Goal: Task Accomplishment & Management: Manage account settings

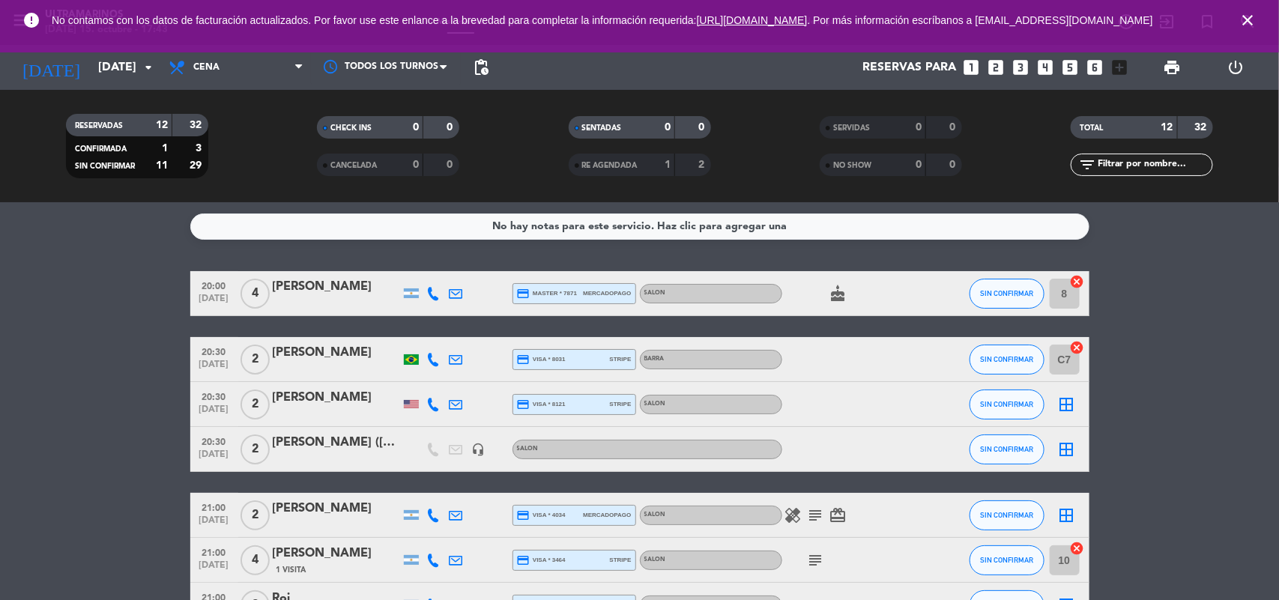
click at [296, 357] on div "[PERSON_NAME]" at bounding box center [336, 352] width 127 height 19
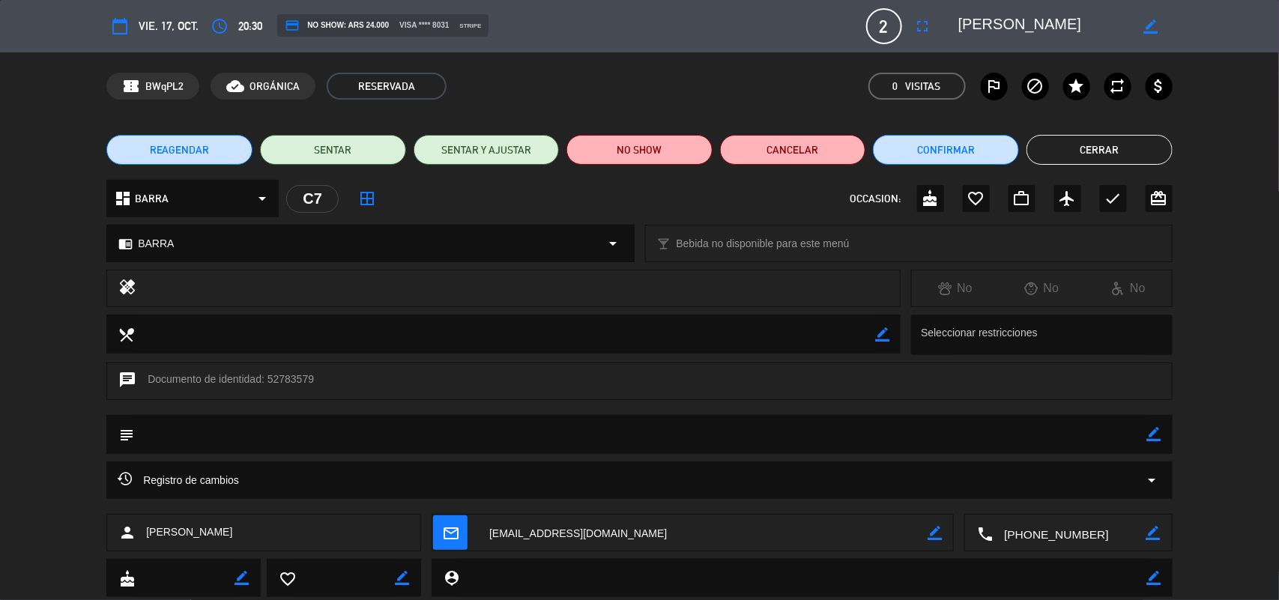
click at [242, 13] on div "access_time 20:30" at bounding box center [234, 26] width 56 height 27
click at [219, 31] on icon "access_time" at bounding box center [220, 26] width 18 height 18
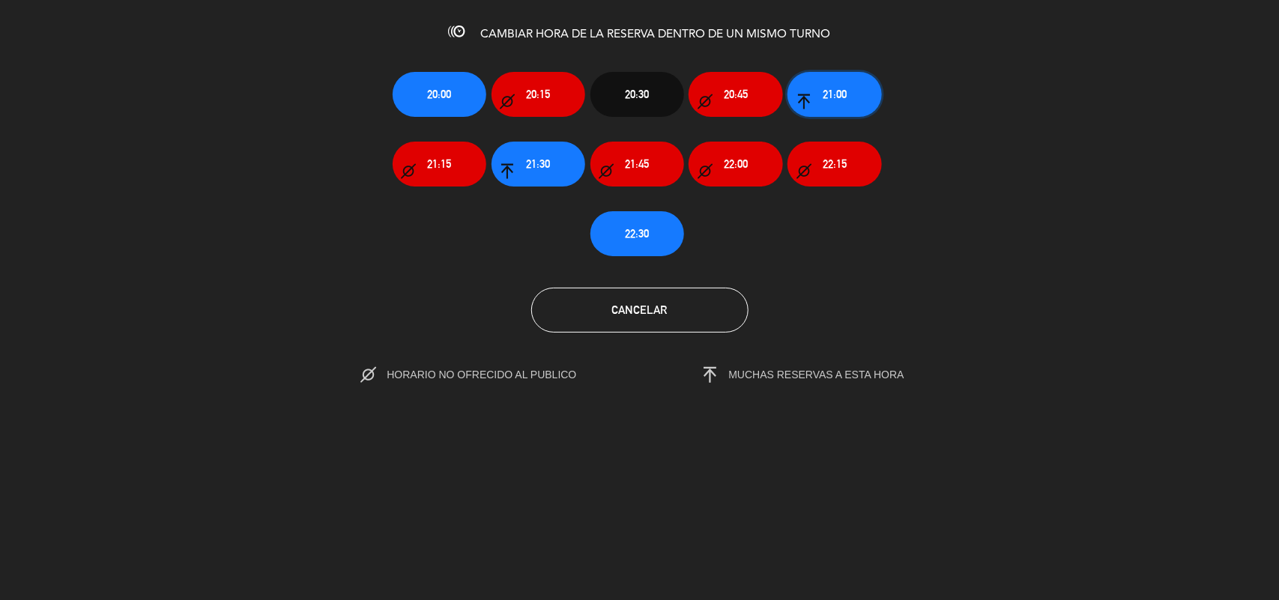
click at [828, 82] on button "21:00" at bounding box center [835, 94] width 94 height 45
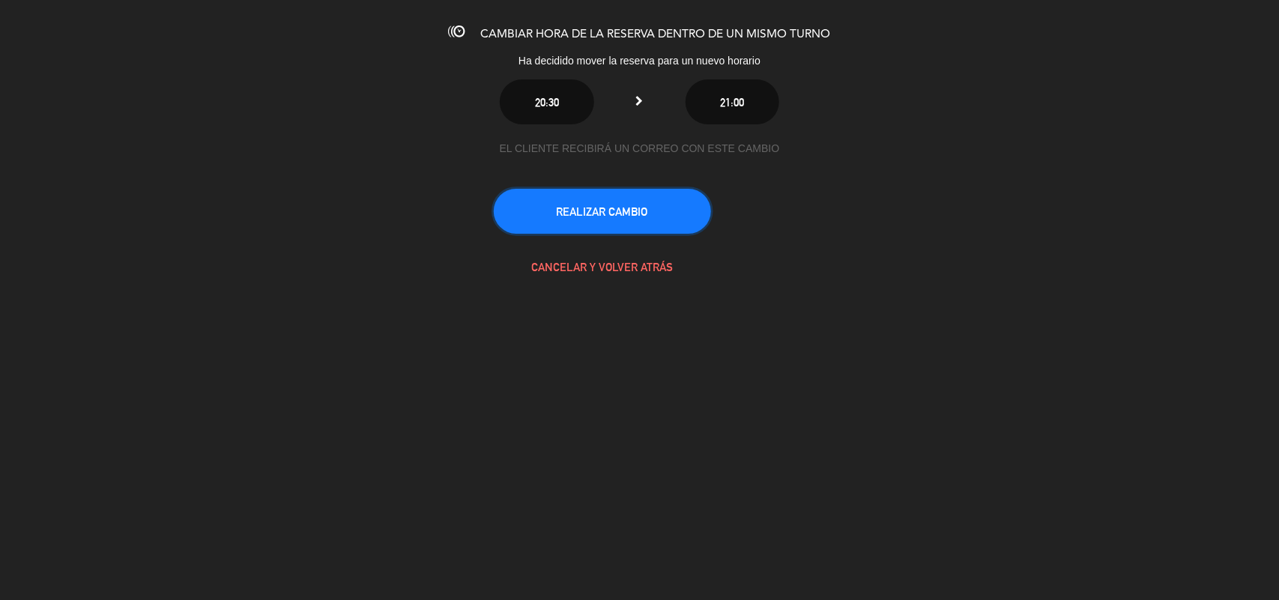
click at [680, 200] on button "REALIZAR CAMBIO" at bounding box center [602, 211] width 217 height 45
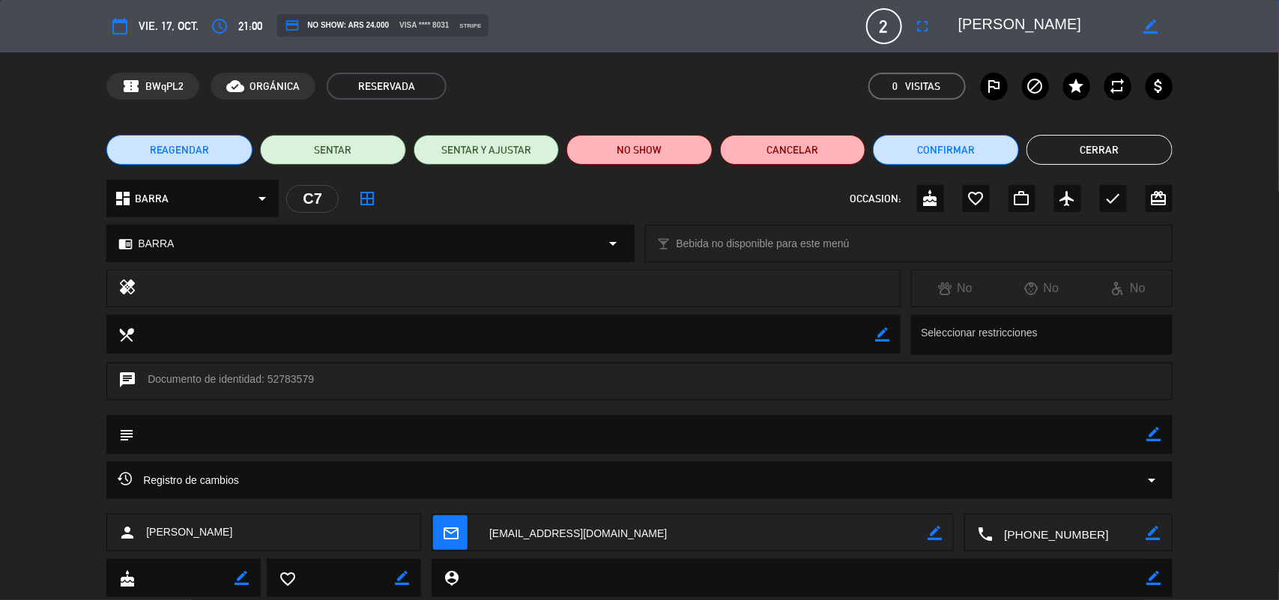
click at [1130, 139] on button "Cerrar" at bounding box center [1100, 150] width 146 height 30
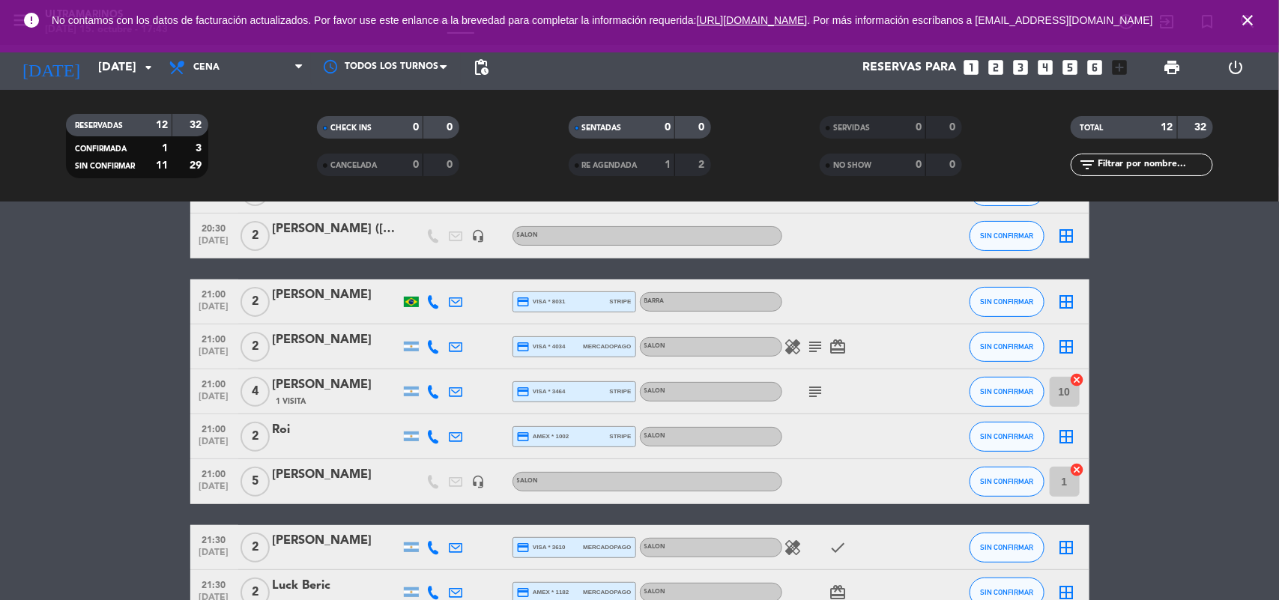
scroll to position [187, 0]
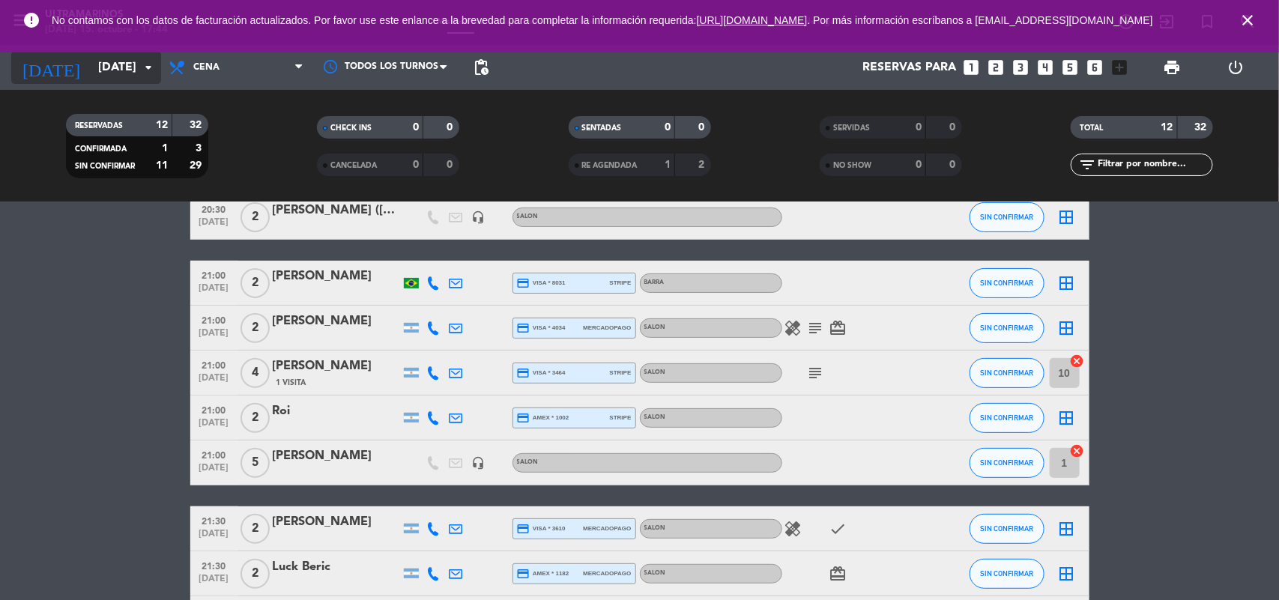
click at [91, 69] on input "[DATE]" at bounding box center [170, 67] width 158 height 29
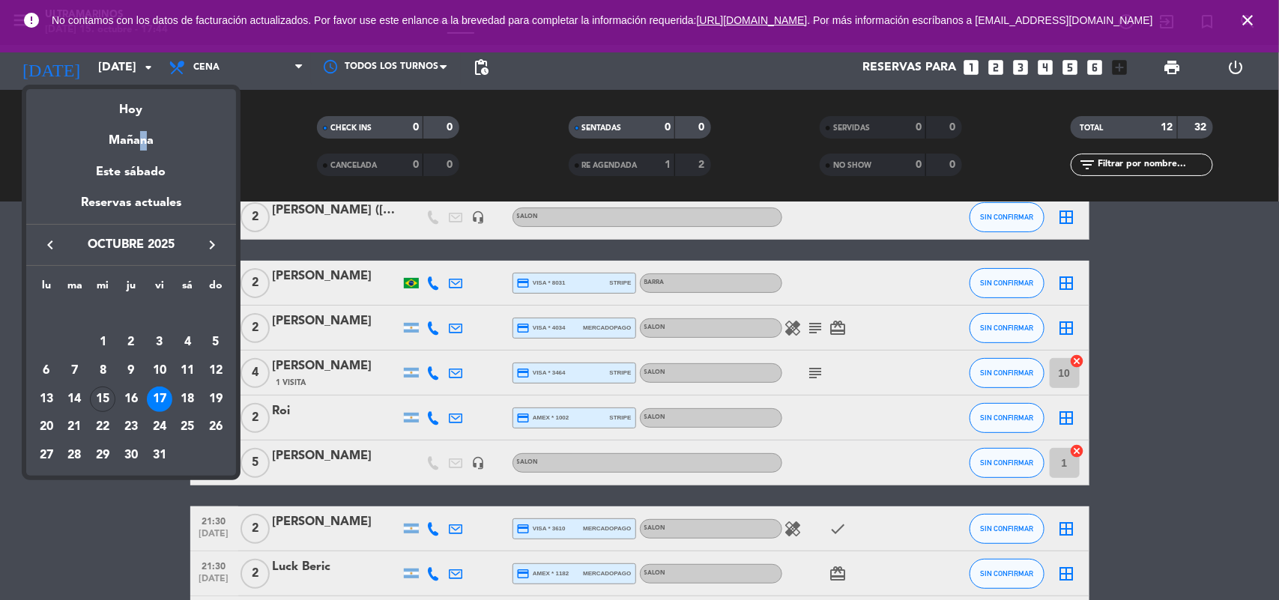
click at [135, 121] on div "Mañana" at bounding box center [131, 135] width 210 height 31
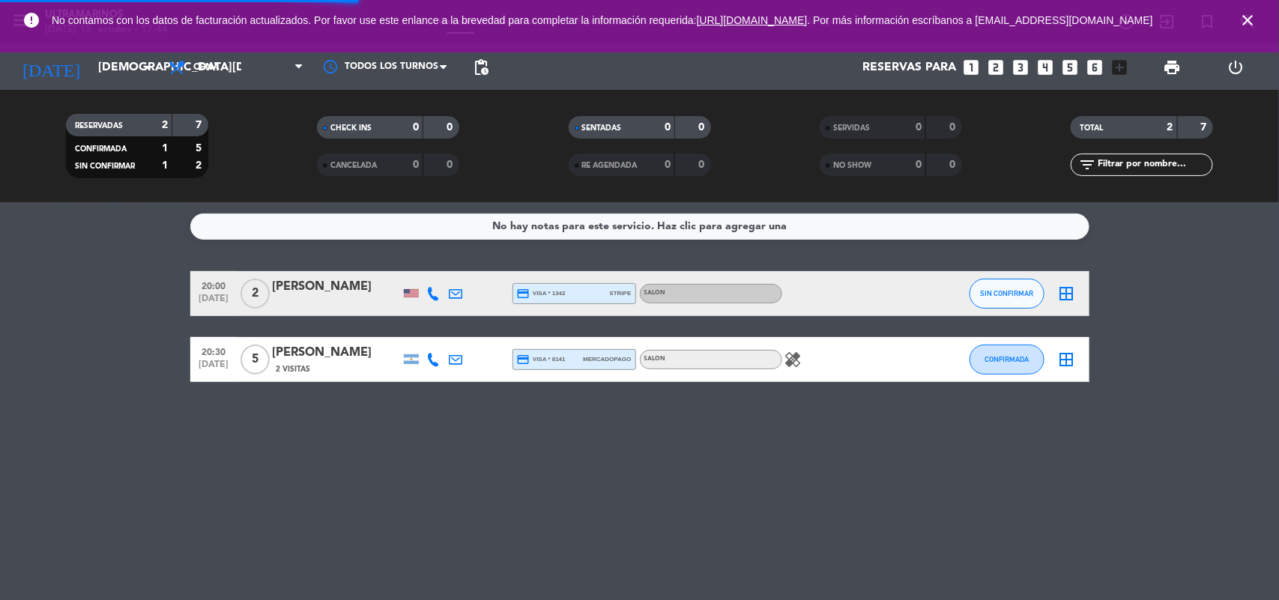
scroll to position [0, 0]
click at [110, 61] on input "[DEMOGRAPHIC_DATA][DATE]" at bounding box center [170, 67] width 158 height 29
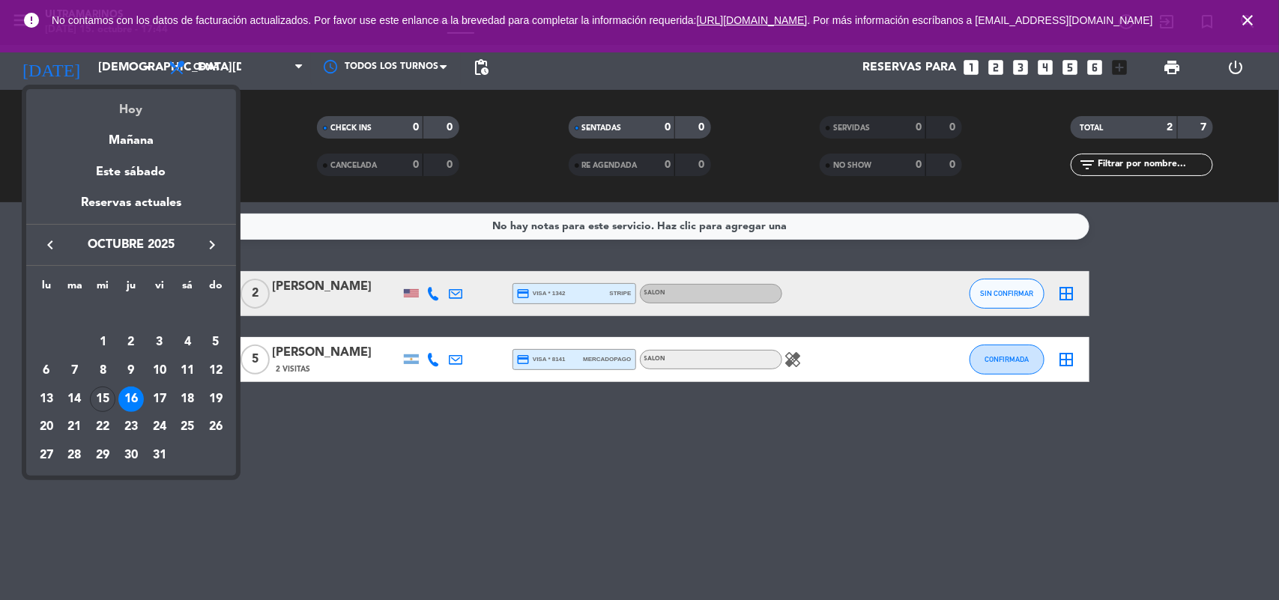
click at [129, 115] on div "Hoy" at bounding box center [131, 104] width 210 height 31
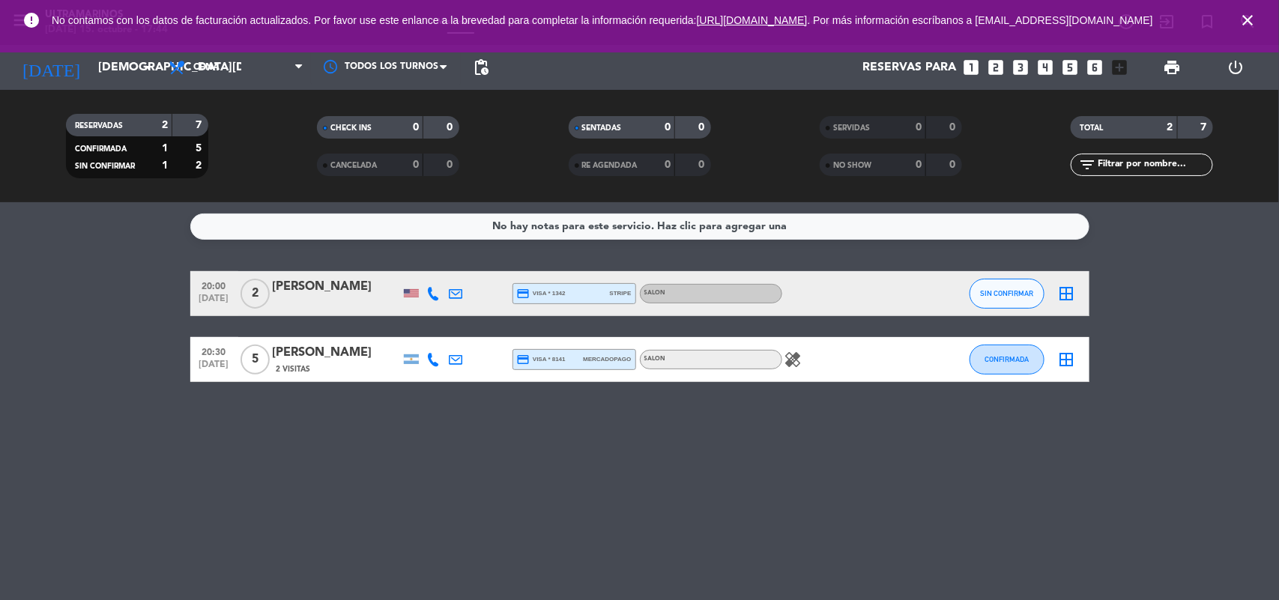
type input "[DATE]"
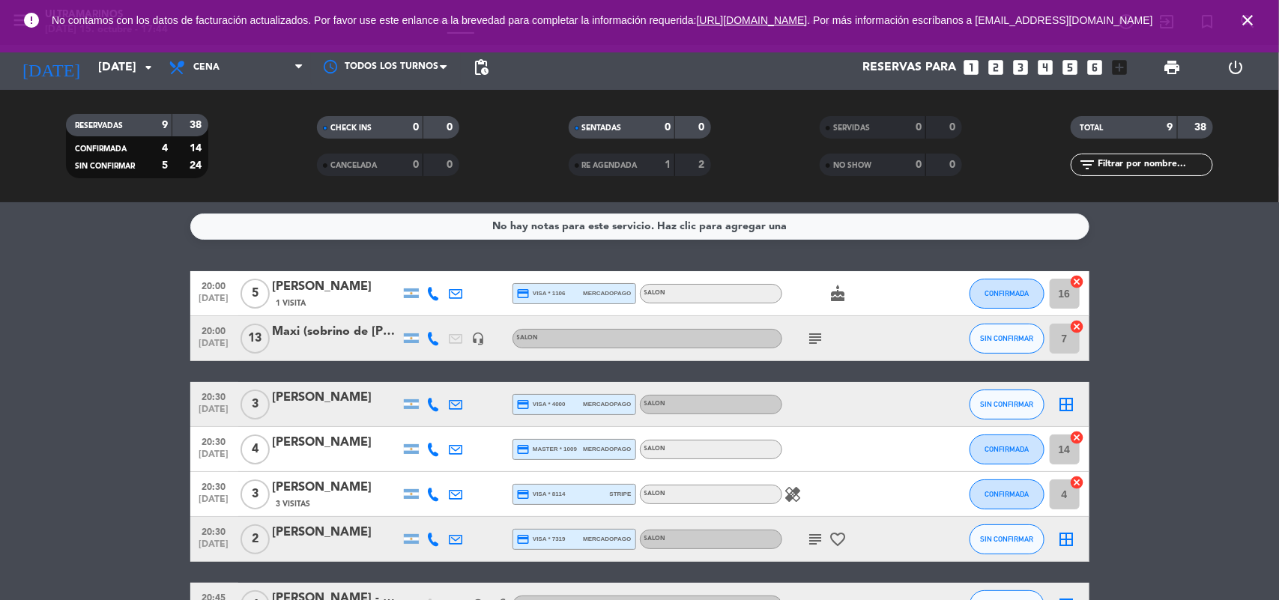
click at [432, 335] on icon at bounding box center [433, 338] width 13 height 13
click at [818, 334] on icon "subject" at bounding box center [816, 339] width 18 height 18
click at [94, 351] on bookings-row "20:00 [DATE] 5 [PERSON_NAME] 1 Visita credit_card visa * 1106 mercadopago SALON…" at bounding box center [639, 515] width 1279 height 489
click at [424, 294] on div at bounding box center [434, 293] width 22 height 44
click at [432, 292] on icon at bounding box center [433, 293] width 13 height 13
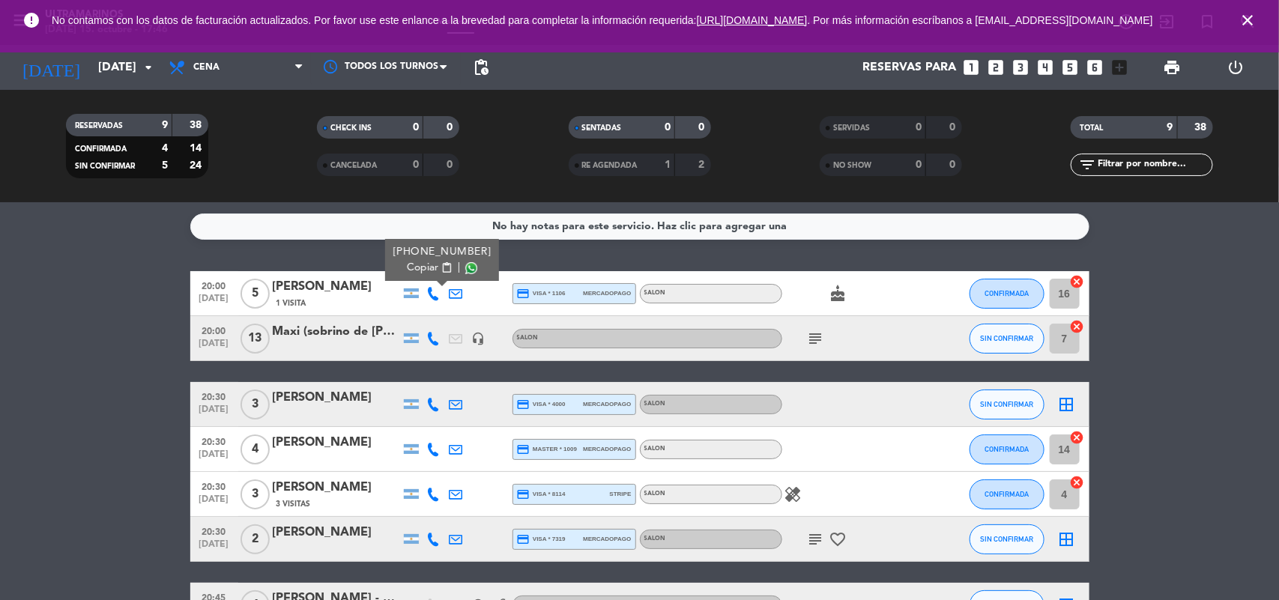
click at [441, 267] on span "content_paste" at bounding box center [446, 267] width 11 height 11
click at [435, 342] on div "20:00 [DATE] Maxi (sobrino de [PERSON_NAME] socio) headset_mic SALON subject SI…" at bounding box center [639, 338] width 899 height 45
click at [435, 342] on icon at bounding box center [433, 338] width 13 height 13
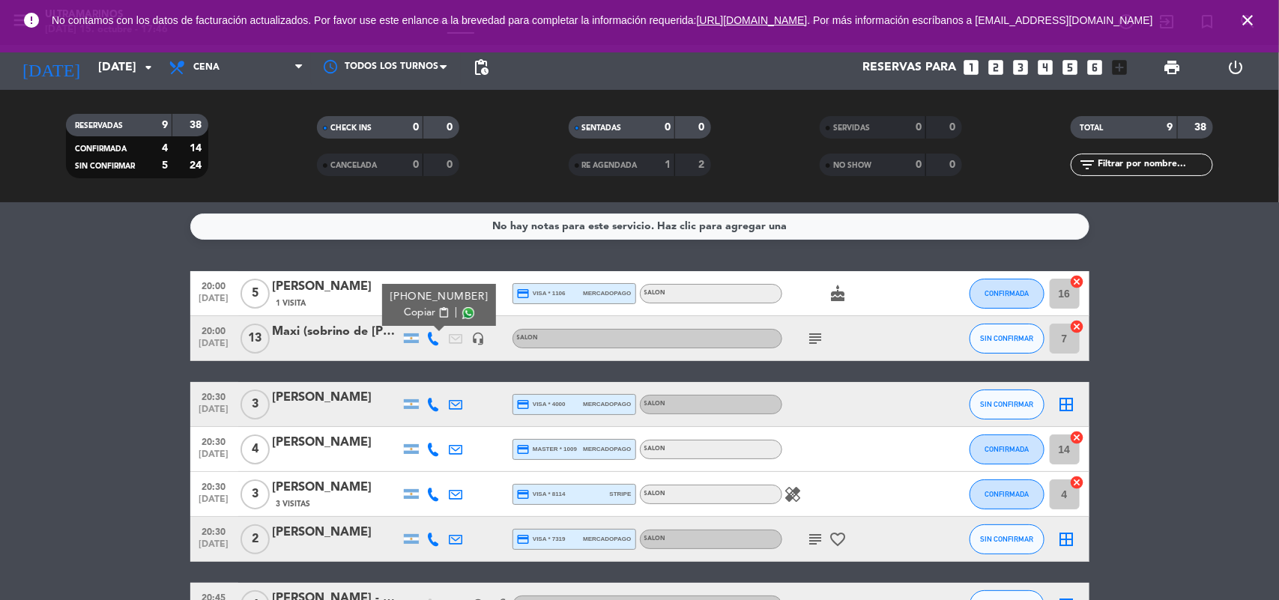
click at [429, 323] on div "[PHONE_NUMBER] Copiar content_paste |" at bounding box center [439, 305] width 114 height 42
click at [427, 319] on span "Copiar" at bounding box center [419, 313] width 31 height 16
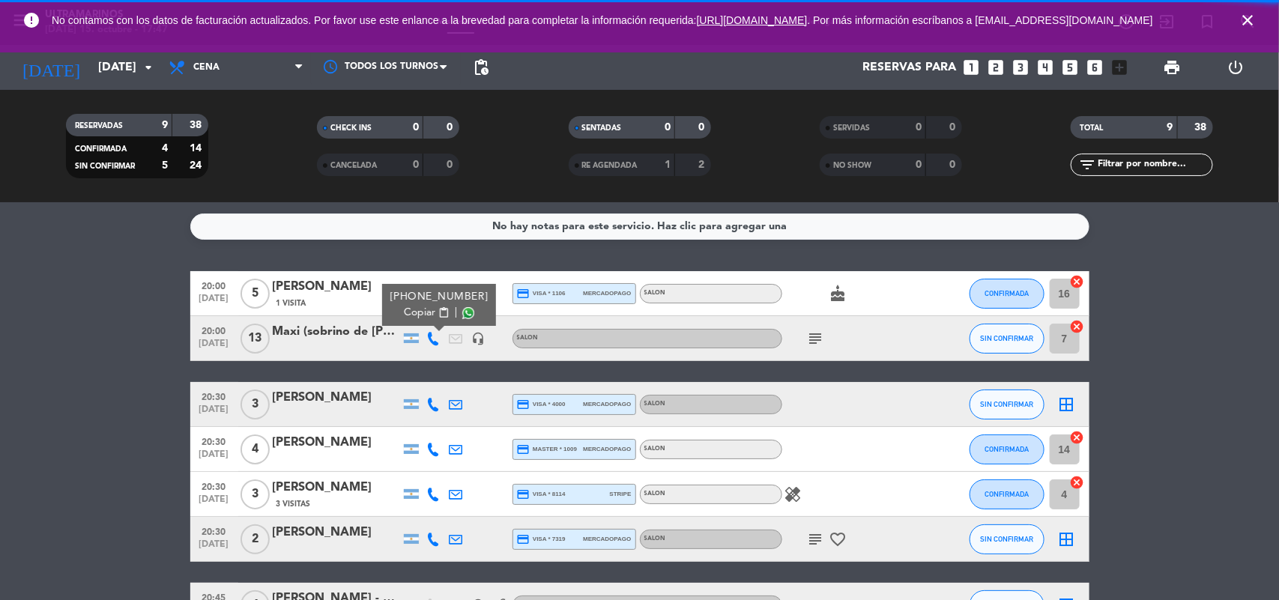
click at [432, 303] on div "[PHONE_NUMBER] Copiar content_paste |" at bounding box center [439, 304] width 98 height 31
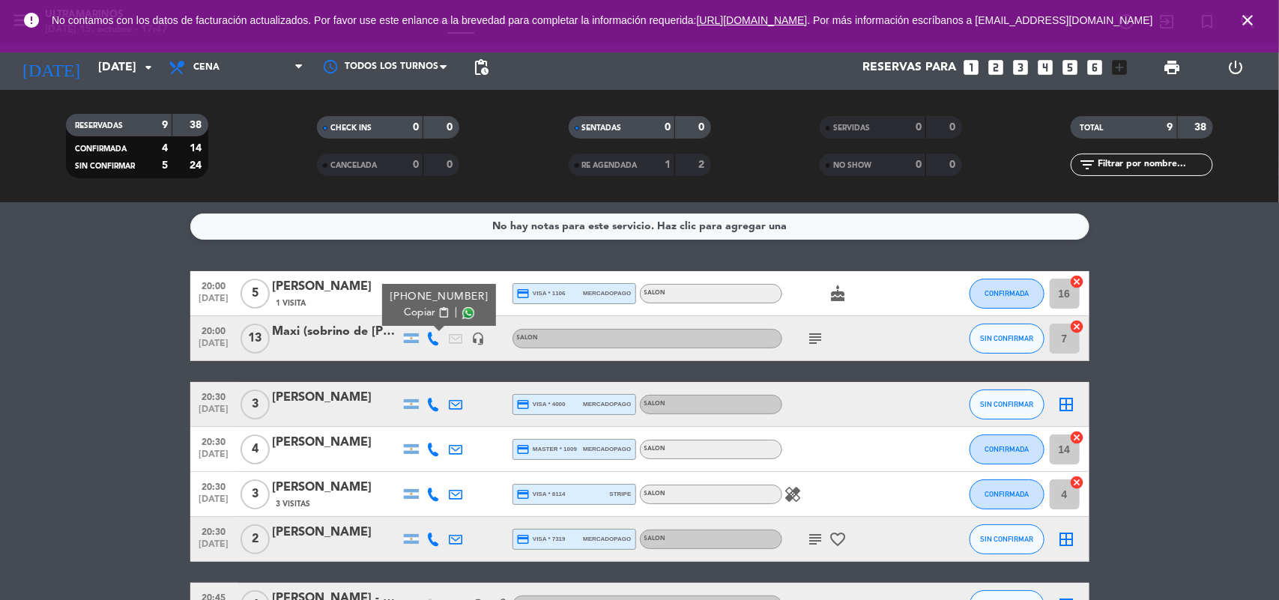
click at [428, 312] on span "Copiar" at bounding box center [419, 313] width 31 height 16
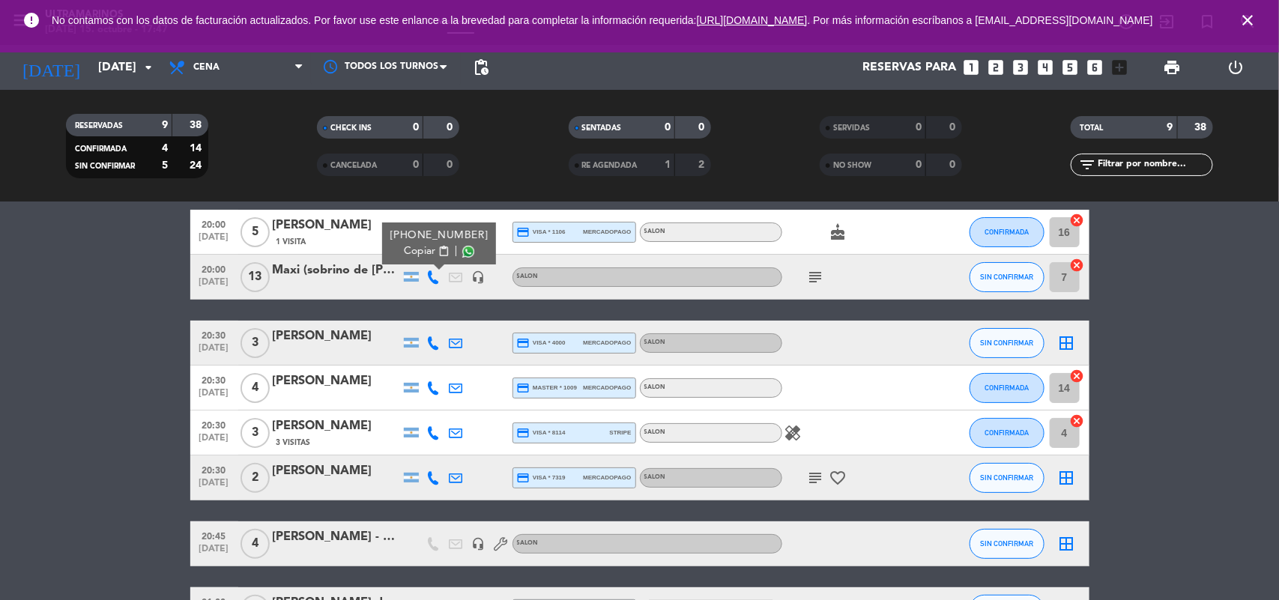
scroll to position [94, 0]
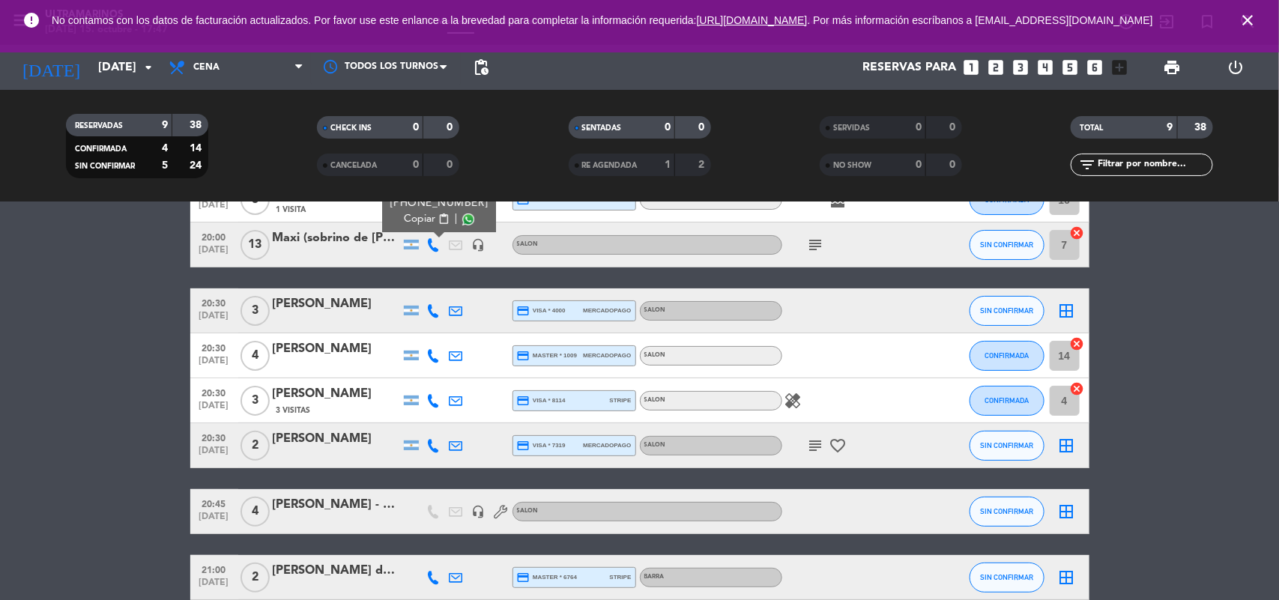
click at [427, 311] on icon at bounding box center [433, 310] width 13 height 13
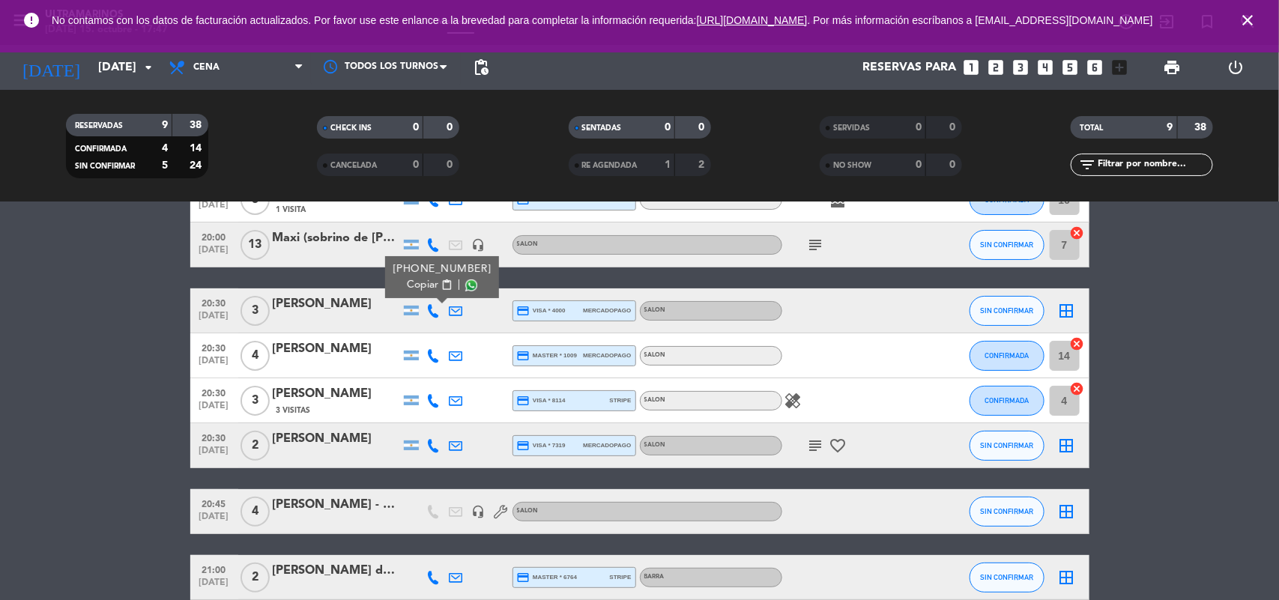
click at [429, 289] on span "Copiar" at bounding box center [422, 285] width 31 height 16
click at [432, 349] on icon at bounding box center [433, 355] width 13 height 13
click at [432, 316] on div "[PHONE_NUMBER]" at bounding box center [442, 314] width 98 height 16
click at [429, 324] on span "Copiar" at bounding box center [422, 330] width 31 height 16
click at [435, 394] on icon at bounding box center [433, 400] width 13 height 13
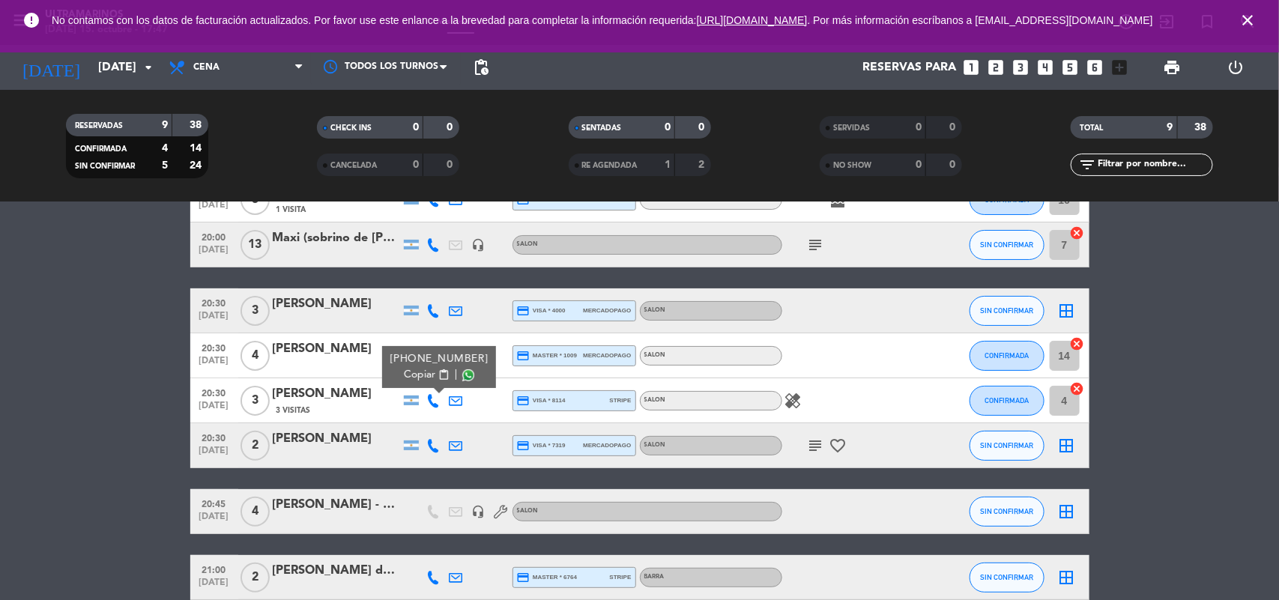
click at [438, 369] on span "content_paste" at bounding box center [443, 374] width 11 height 11
click at [418, 447] on div at bounding box center [411, 445] width 22 height 44
click at [435, 446] on icon at bounding box center [433, 445] width 13 height 13
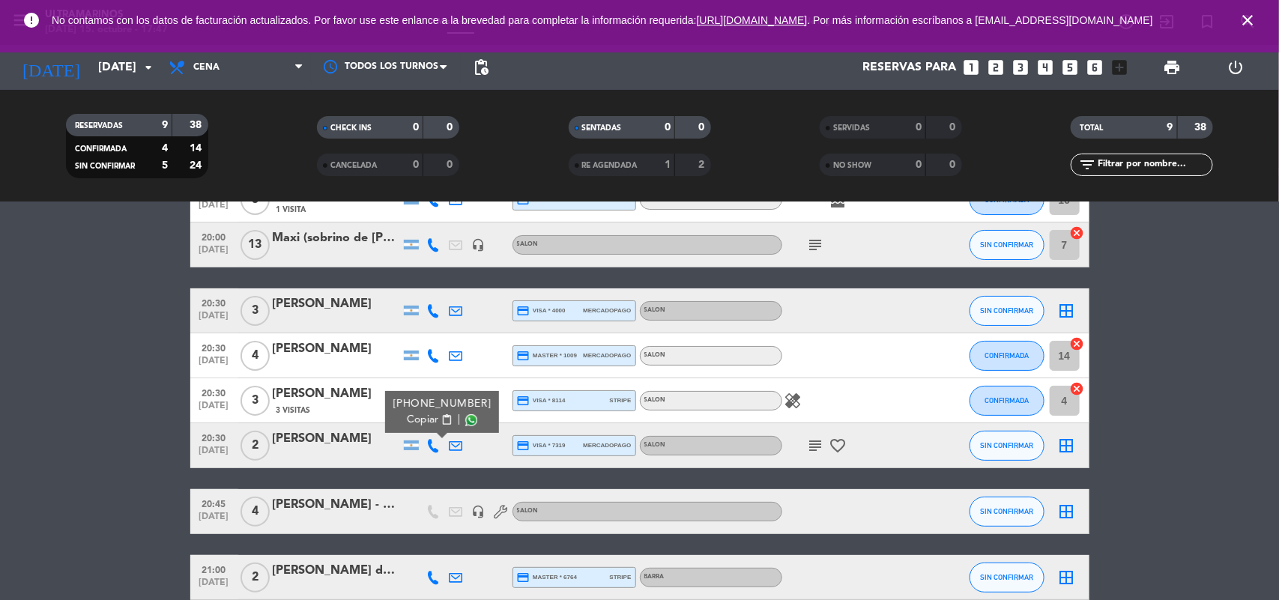
click at [416, 421] on span "Copiar" at bounding box center [422, 420] width 31 height 16
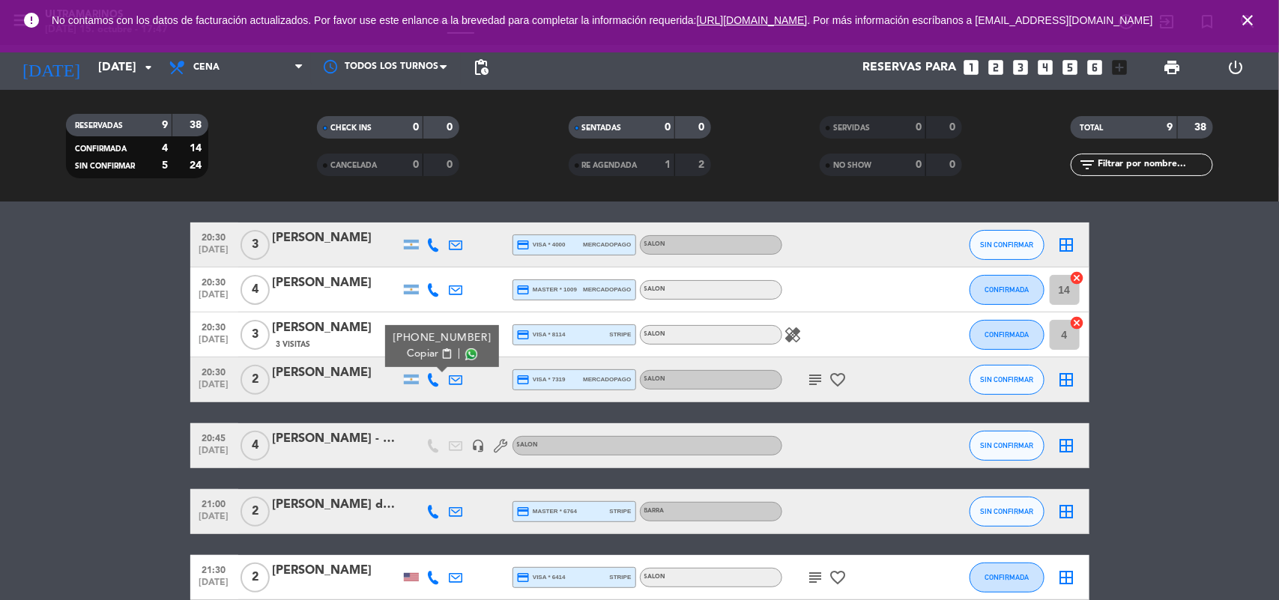
scroll to position [234, 0]
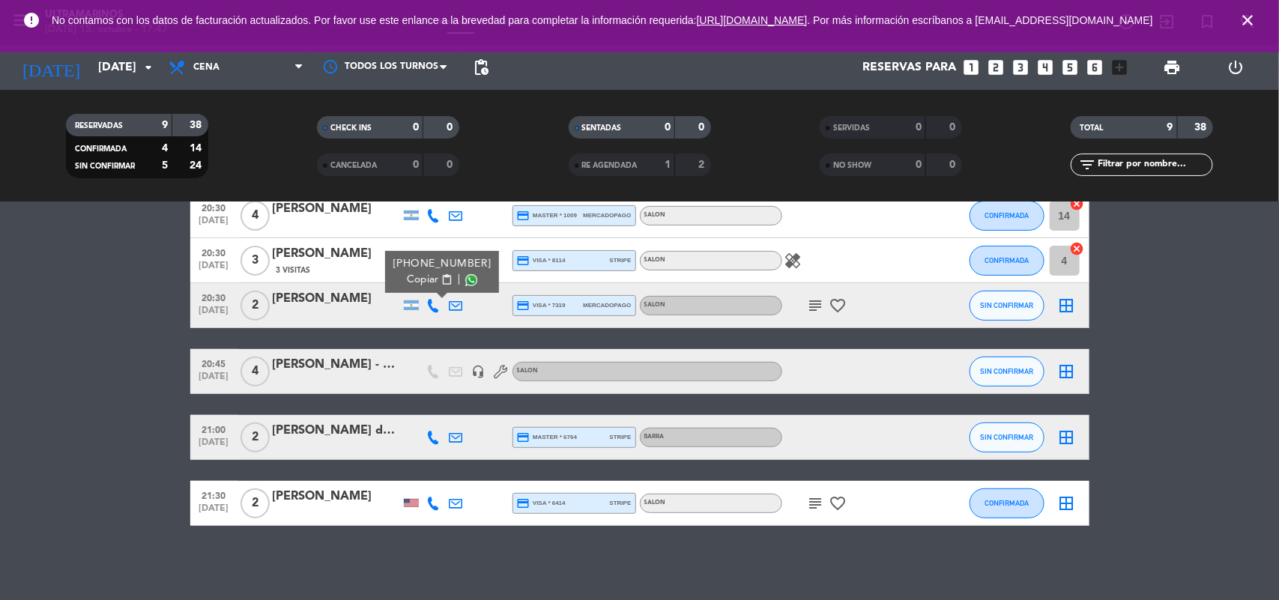
click at [429, 437] on icon at bounding box center [433, 437] width 13 height 13
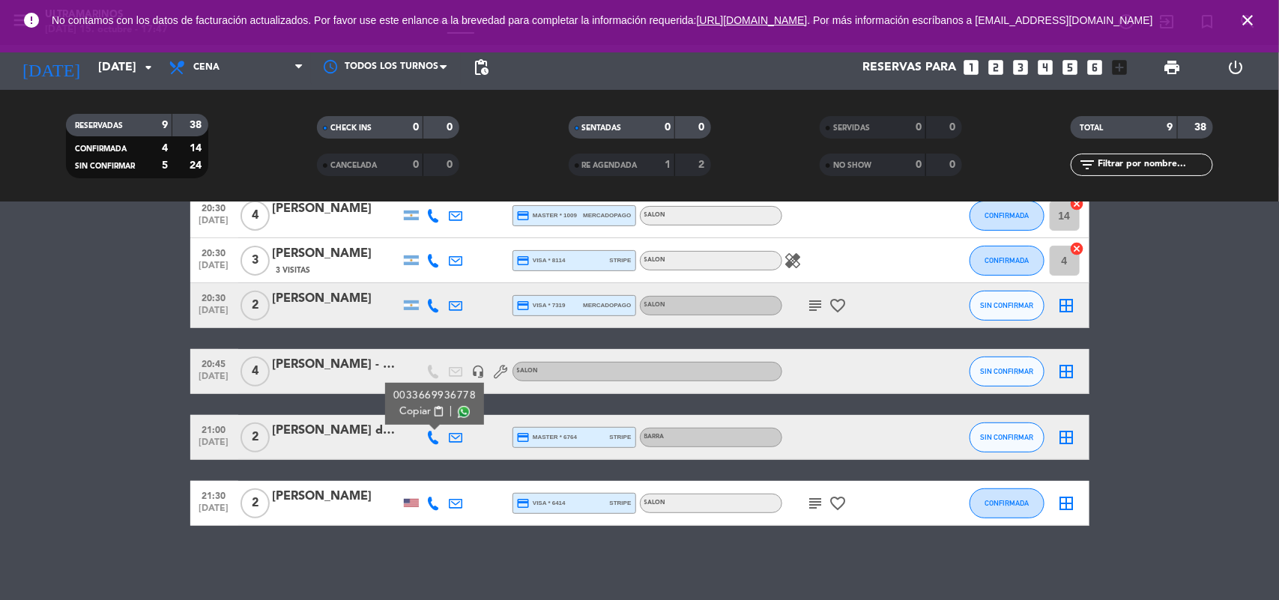
click at [417, 408] on span "Copiar" at bounding box center [414, 412] width 31 height 16
click at [414, 409] on span "Copiar" at bounding box center [414, 412] width 31 height 16
click at [429, 498] on icon at bounding box center [433, 503] width 13 height 13
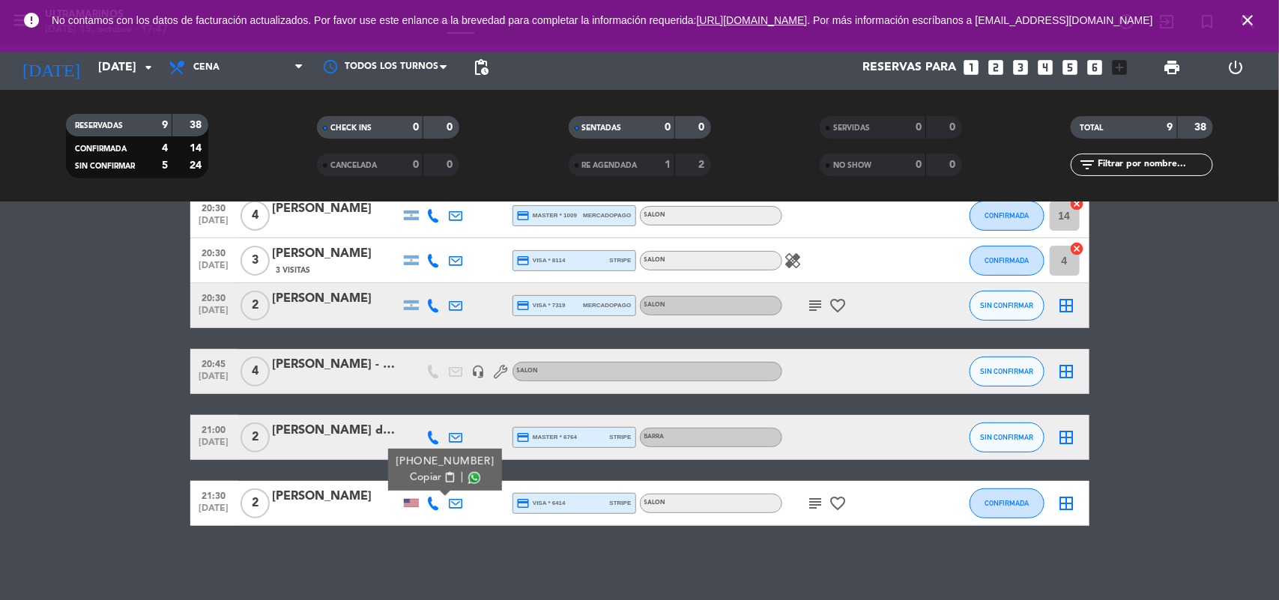
click at [417, 480] on span "Copiar" at bounding box center [425, 478] width 31 height 16
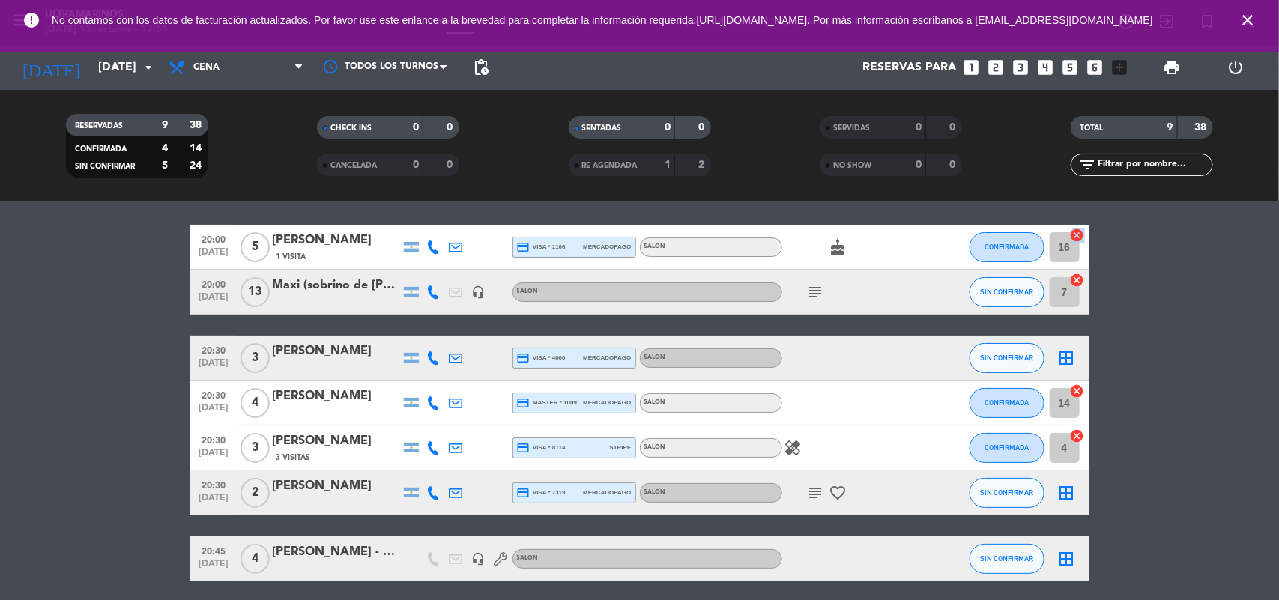
click at [1081, 234] on div "16 cancel" at bounding box center [1067, 247] width 45 height 44
click at [1079, 234] on icon "cancel" at bounding box center [1077, 235] width 15 height 15
click at [1081, 281] on icon "cancel" at bounding box center [1077, 280] width 15 height 15
click at [1075, 393] on icon "cancel" at bounding box center [1077, 391] width 15 height 15
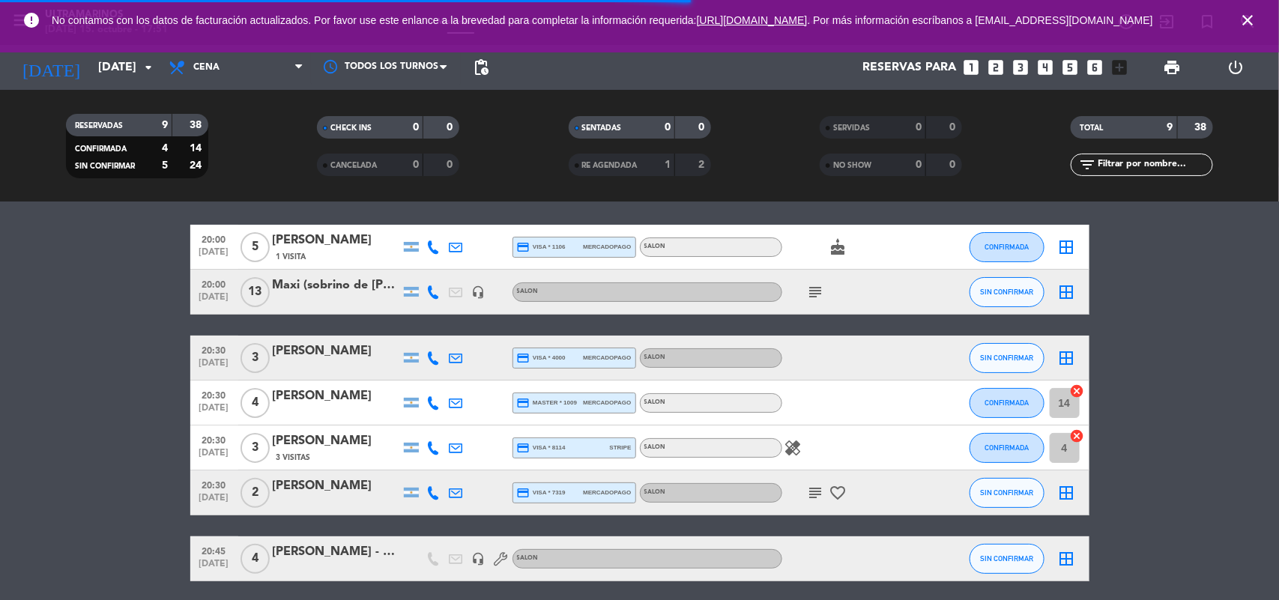
click at [1077, 439] on icon "cancel" at bounding box center [1077, 436] width 15 height 15
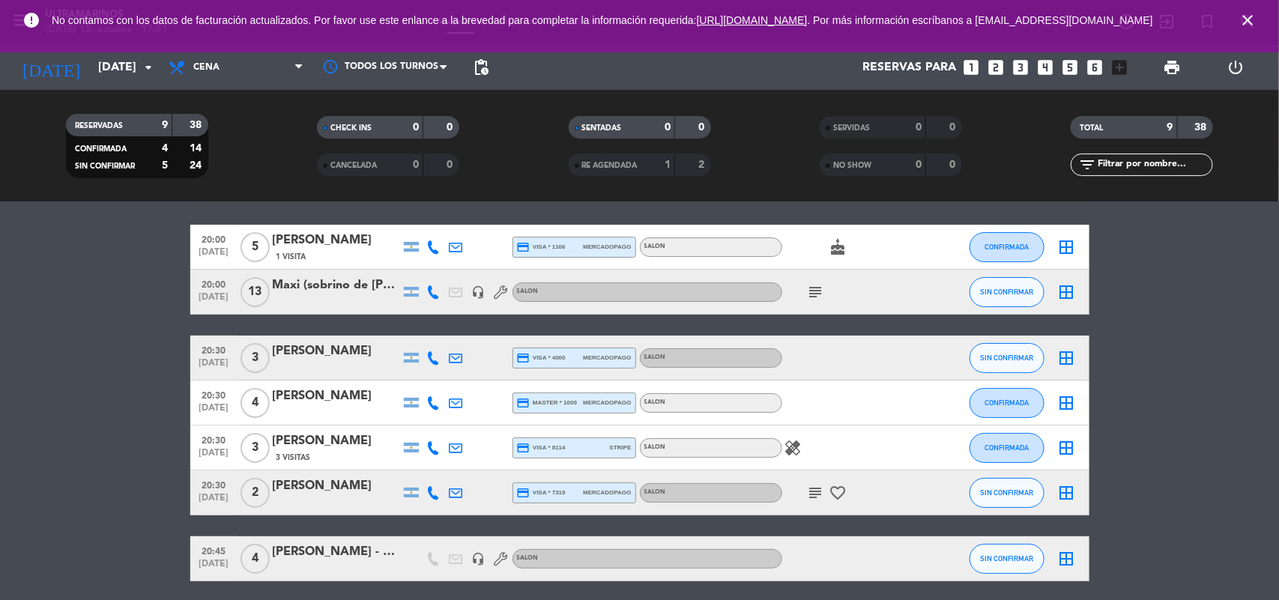
click at [1069, 249] on icon "border_all" at bounding box center [1067, 247] width 18 height 18
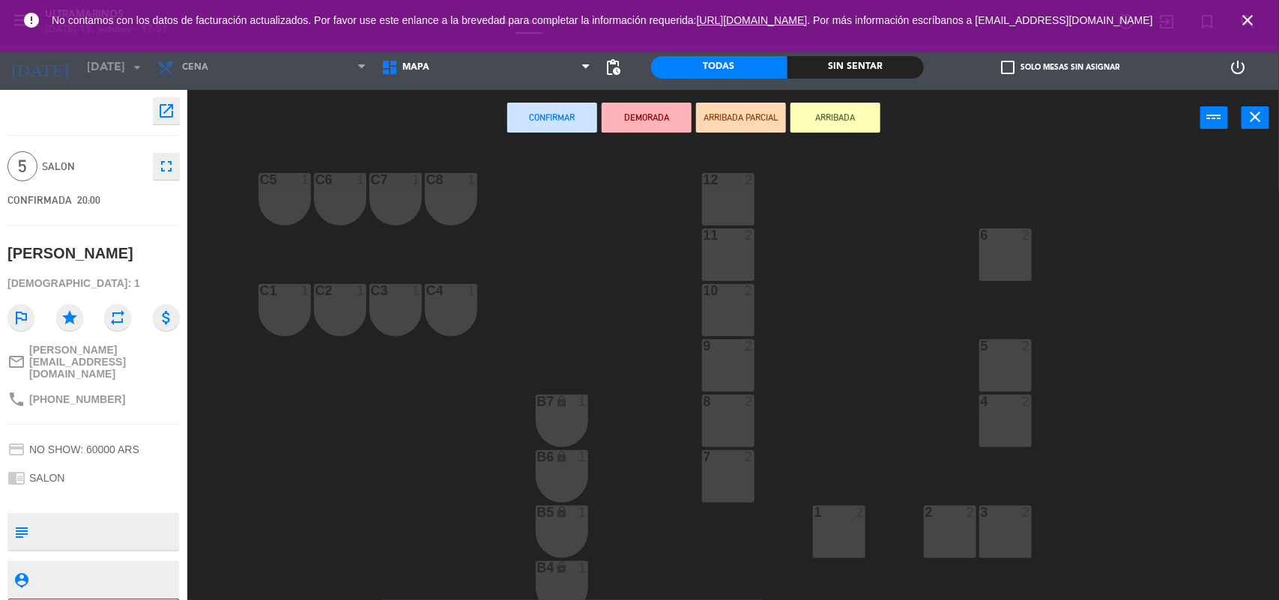
scroll to position [290, 0]
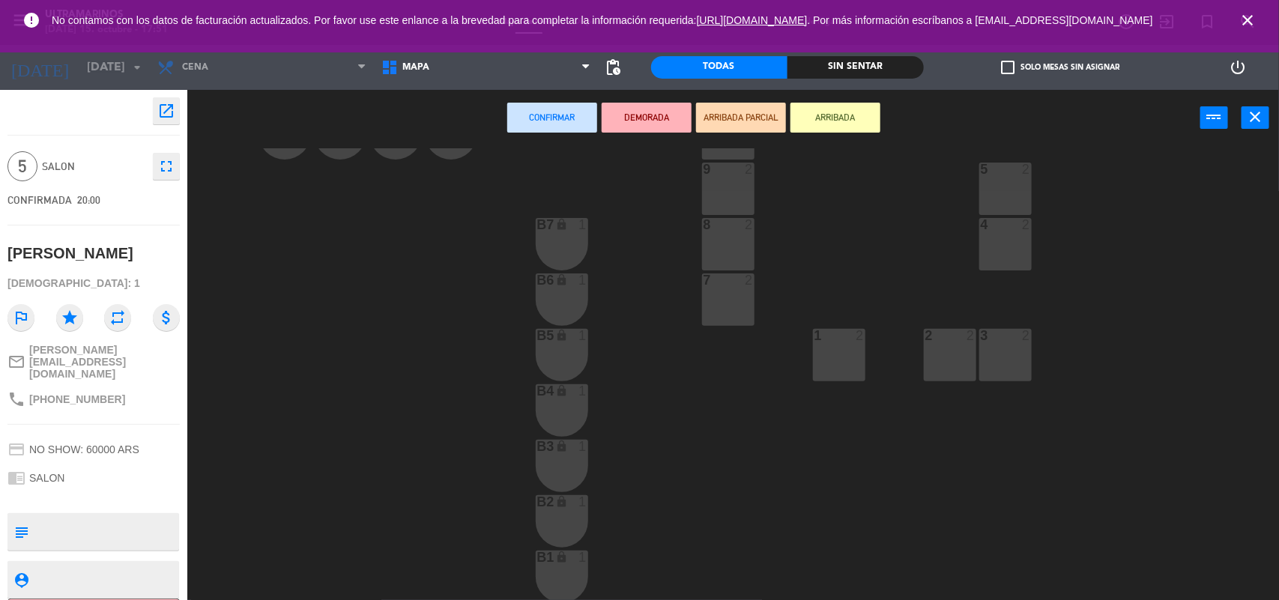
click at [857, 369] on div "1 2" at bounding box center [839, 355] width 52 height 52
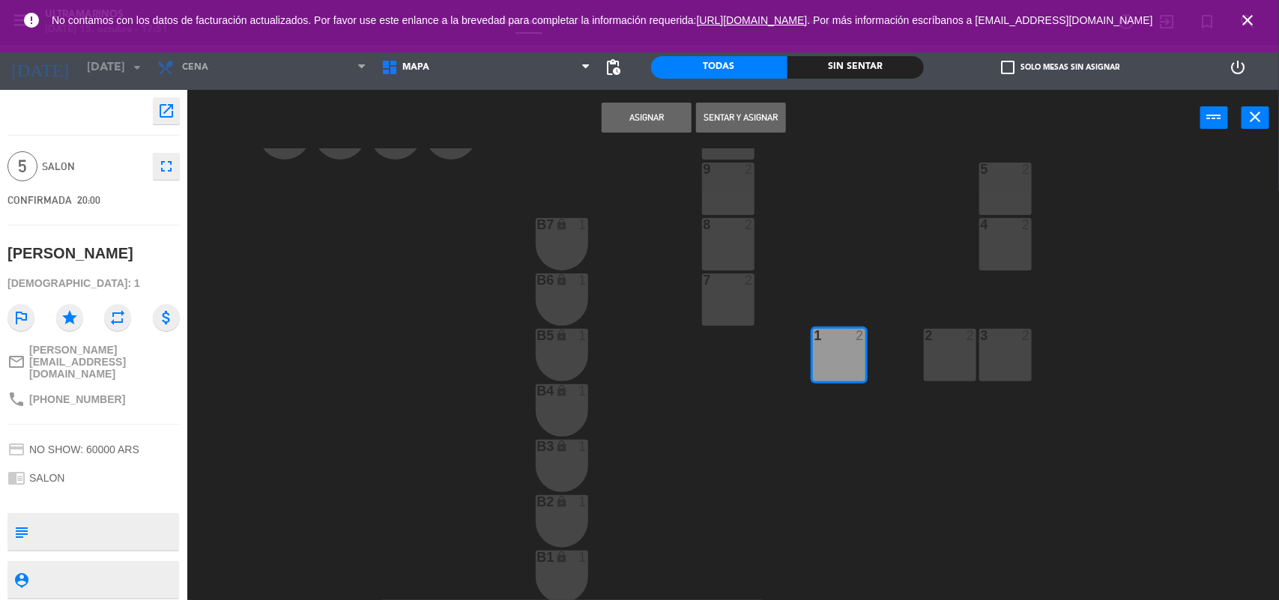
click at [954, 375] on div "2 2" at bounding box center [950, 355] width 52 height 52
click at [1005, 367] on div "3 2" at bounding box center [1005, 355] width 52 height 52
click at [657, 117] on button "Asignar" at bounding box center [647, 118] width 90 height 30
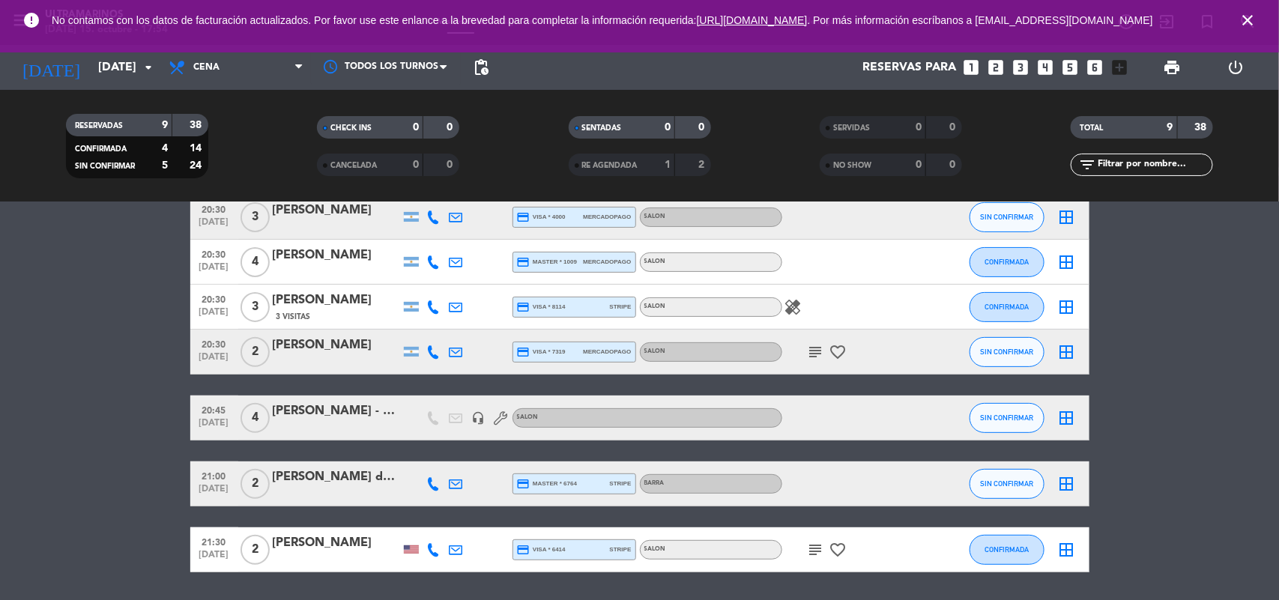
scroll to position [234, 0]
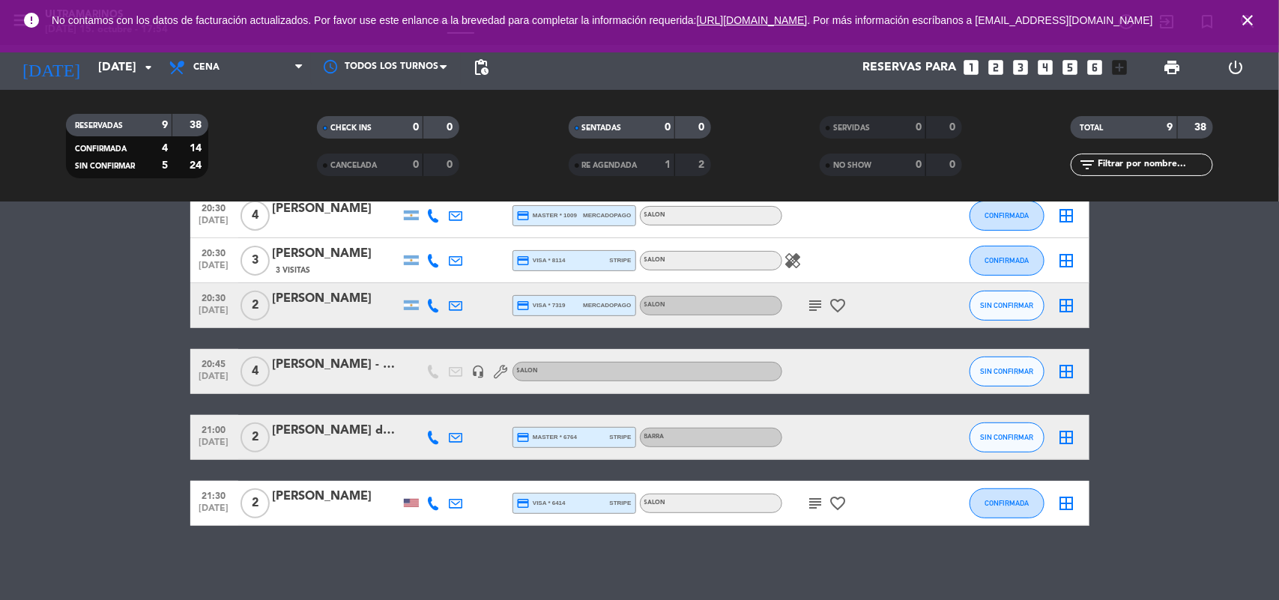
click at [363, 432] on div "[PERSON_NAME] de saint [PERSON_NAME]" at bounding box center [336, 430] width 127 height 19
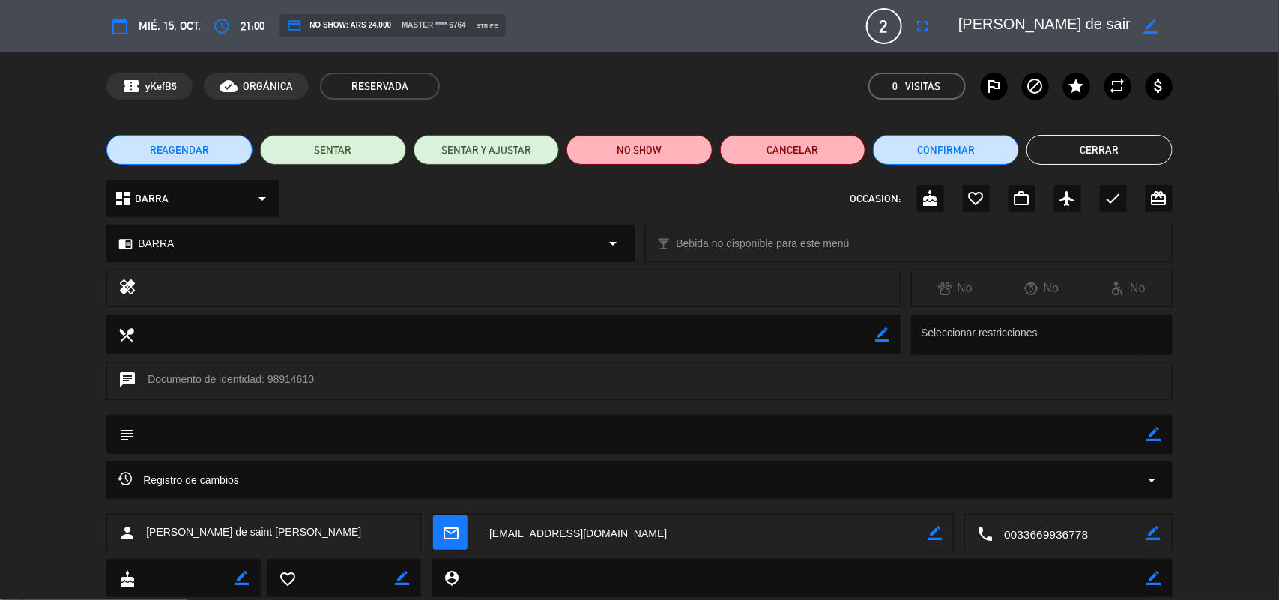
click at [1096, 139] on button "Cerrar" at bounding box center [1100, 150] width 146 height 30
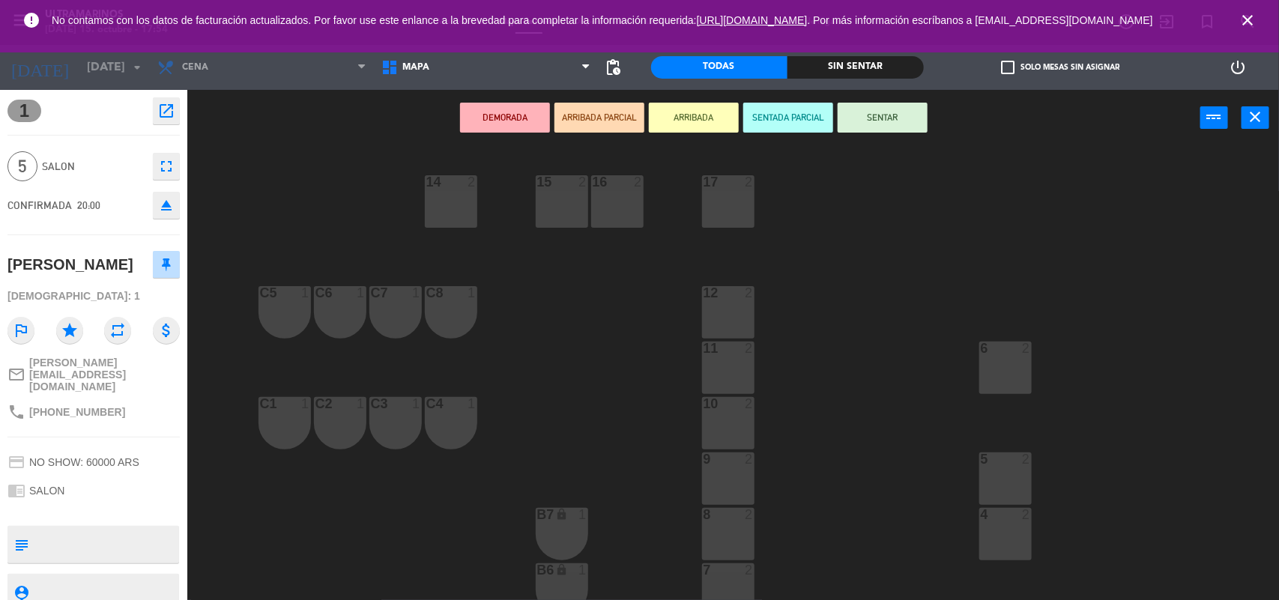
click at [1242, 26] on icon "close" at bounding box center [1248, 20] width 18 height 18
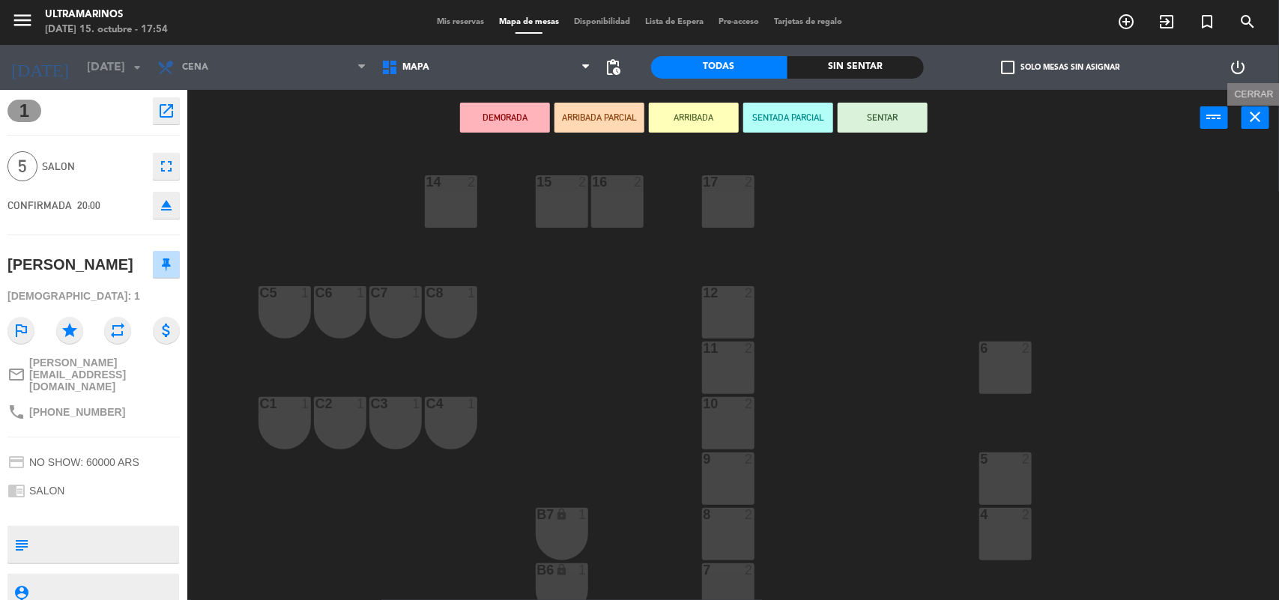
click at [1260, 121] on icon "close" at bounding box center [1256, 117] width 18 height 18
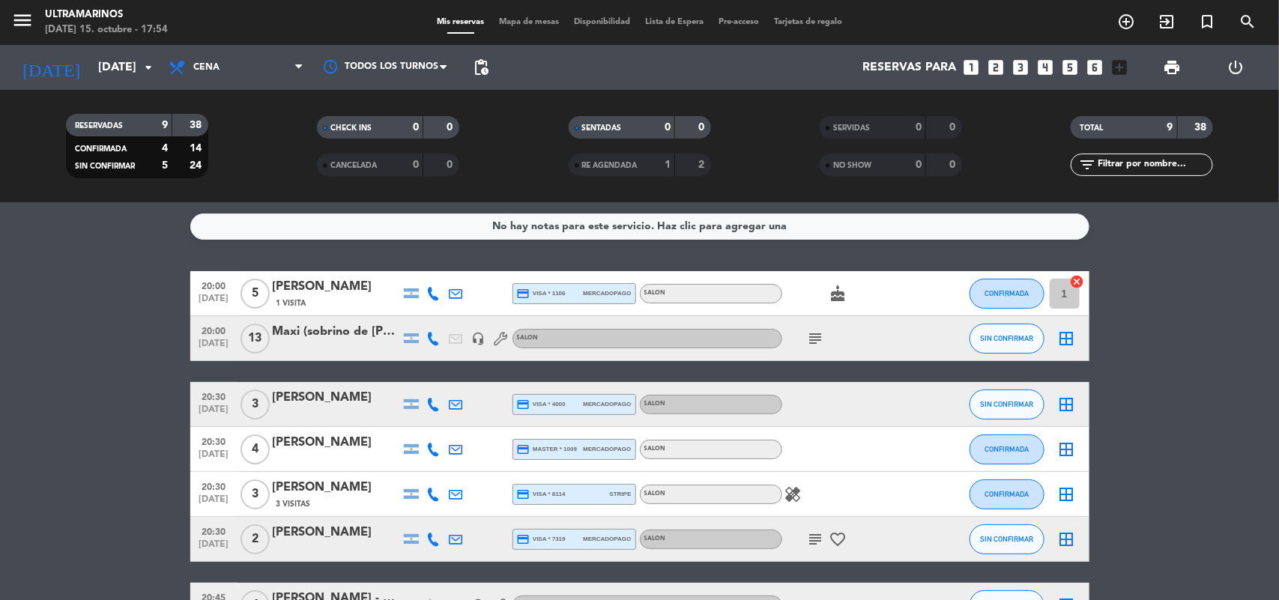
click at [832, 294] on icon "cake" at bounding box center [839, 294] width 18 height 18
click at [814, 339] on icon "subject" at bounding box center [816, 339] width 18 height 18
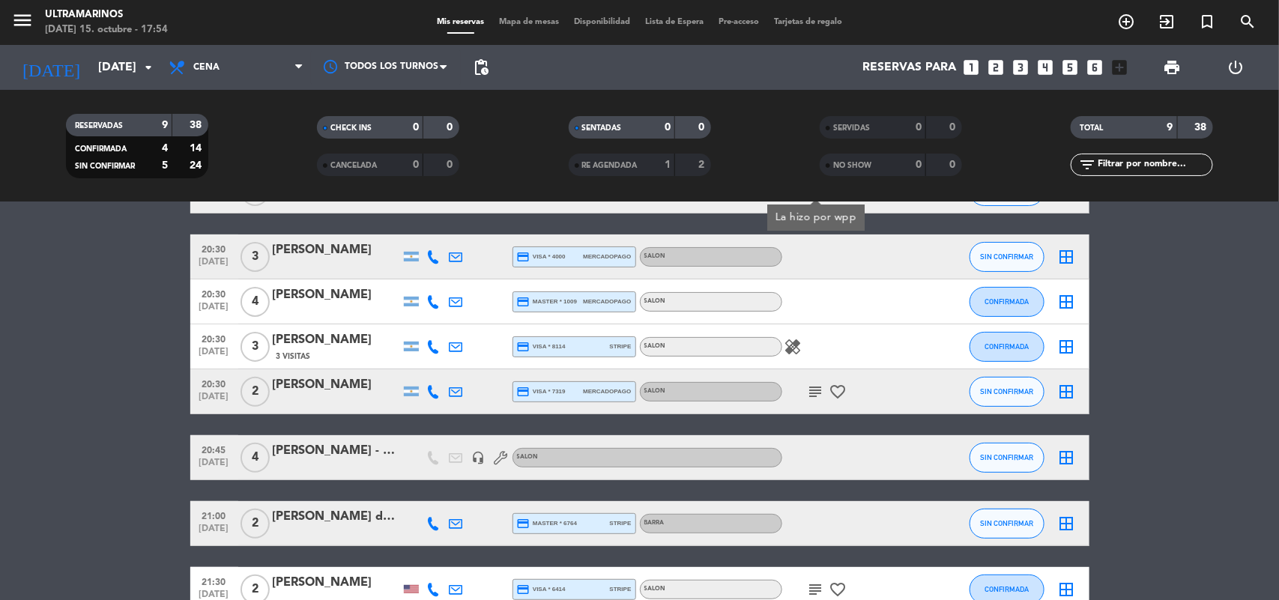
scroll to position [187, 0]
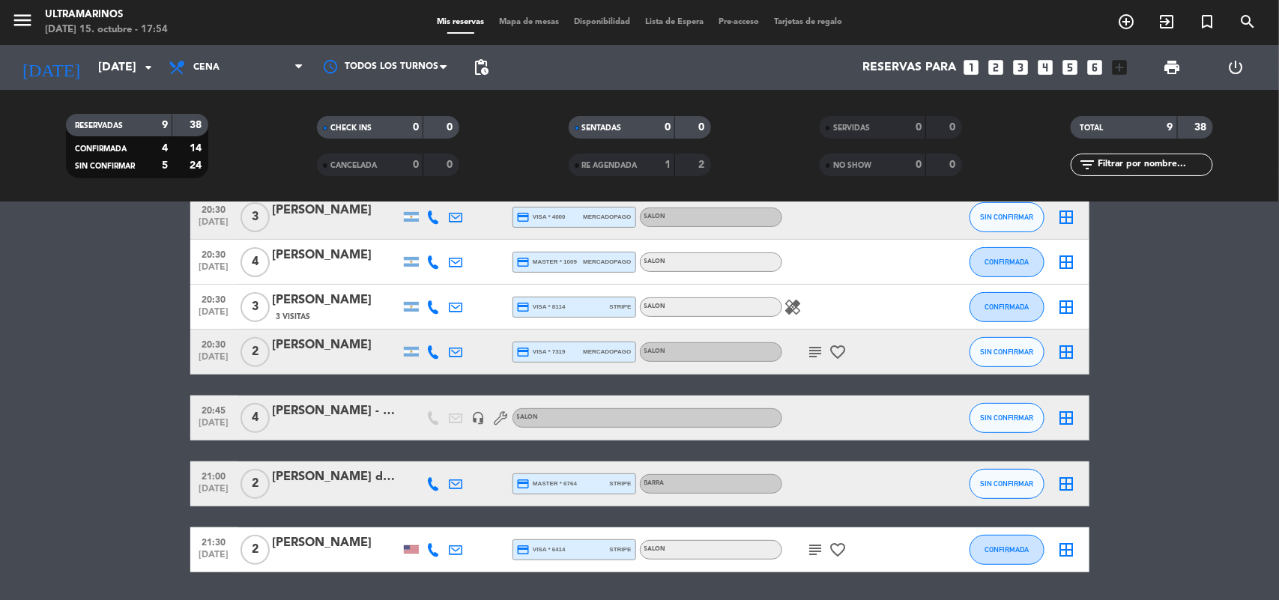
drag, startPoint x: 782, startPoint y: 296, endPoint x: 792, endPoint y: 305, distance: 13.8
click at [783, 296] on div "healing" at bounding box center [849, 307] width 135 height 44
click at [792, 305] on icon "healing" at bounding box center [794, 307] width 18 height 18
click at [824, 348] on icon "subject" at bounding box center [816, 352] width 18 height 18
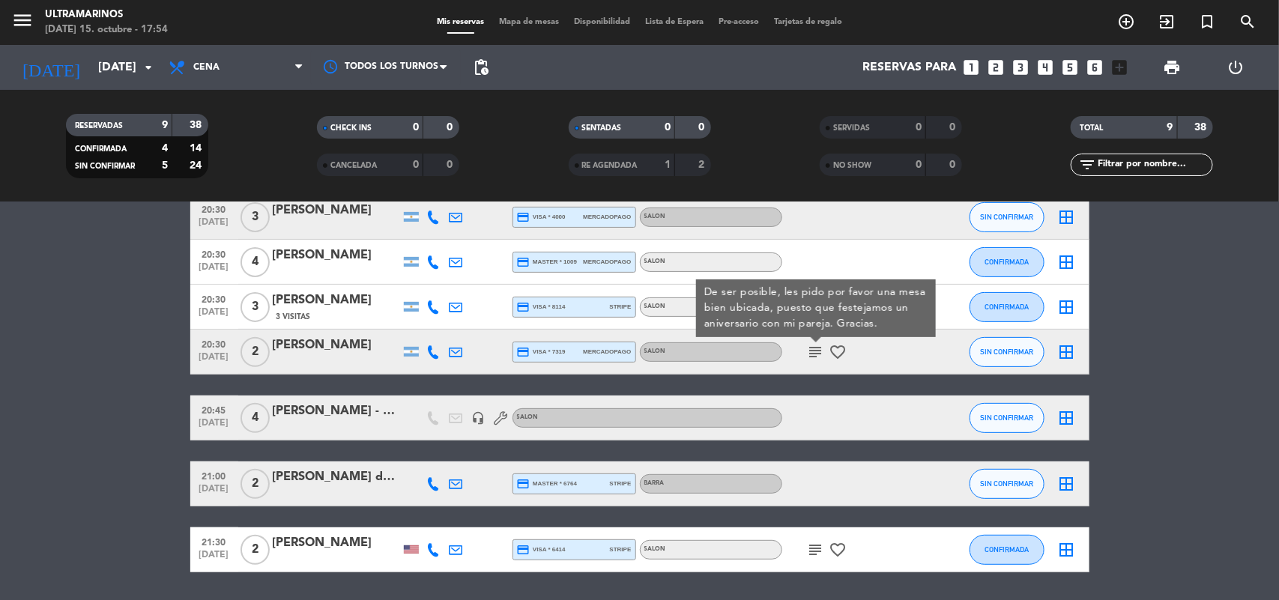
scroll to position [234, 0]
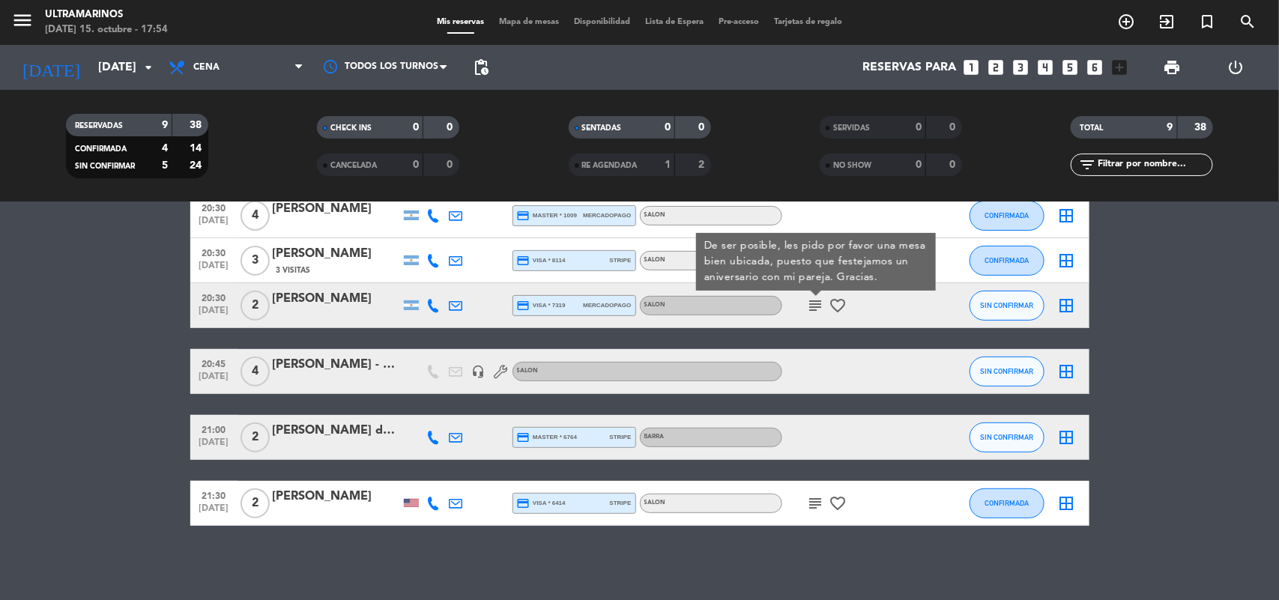
click at [343, 360] on div "[PERSON_NAME] - entrar mesas de la jaula" at bounding box center [336, 364] width 127 height 19
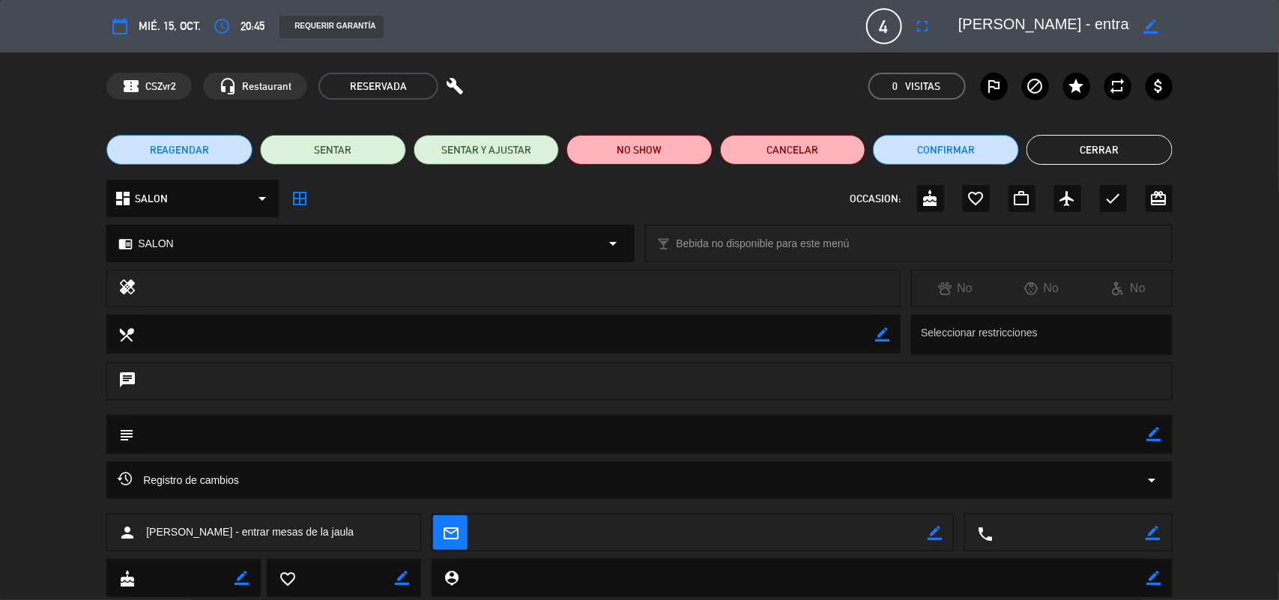
click at [1099, 148] on button "Cerrar" at bounding box center [1100, 150] width 146 height 30
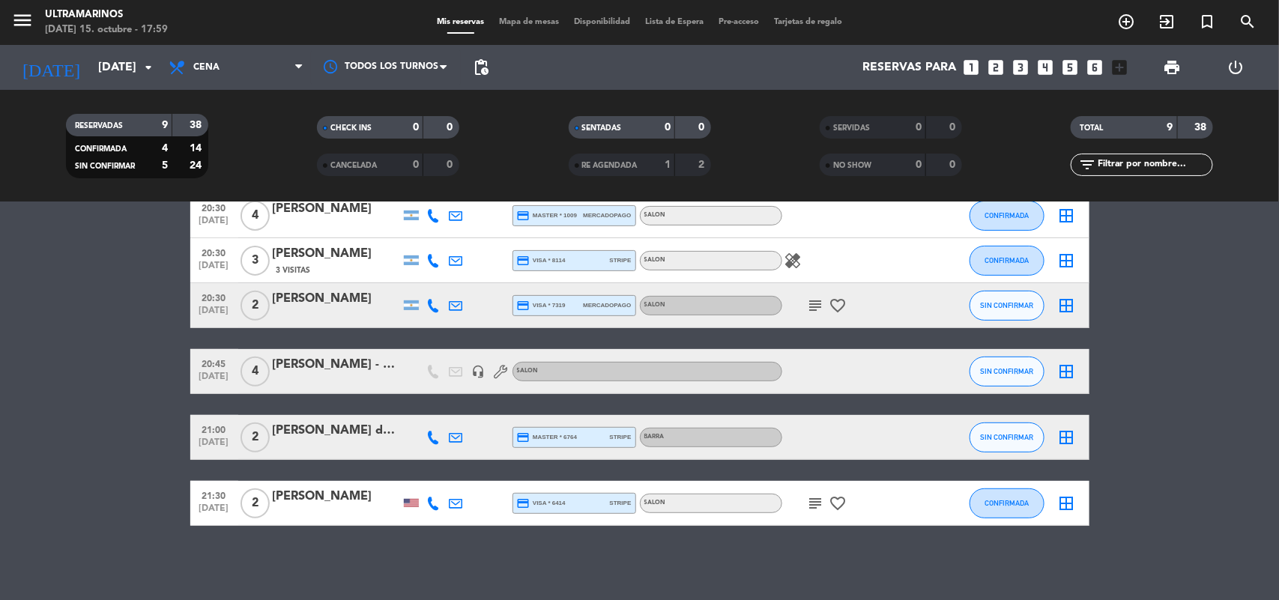
click at [338, 297] on div "[PERSON_NAME]" at bounding box center [336, 298] width 127 height 19
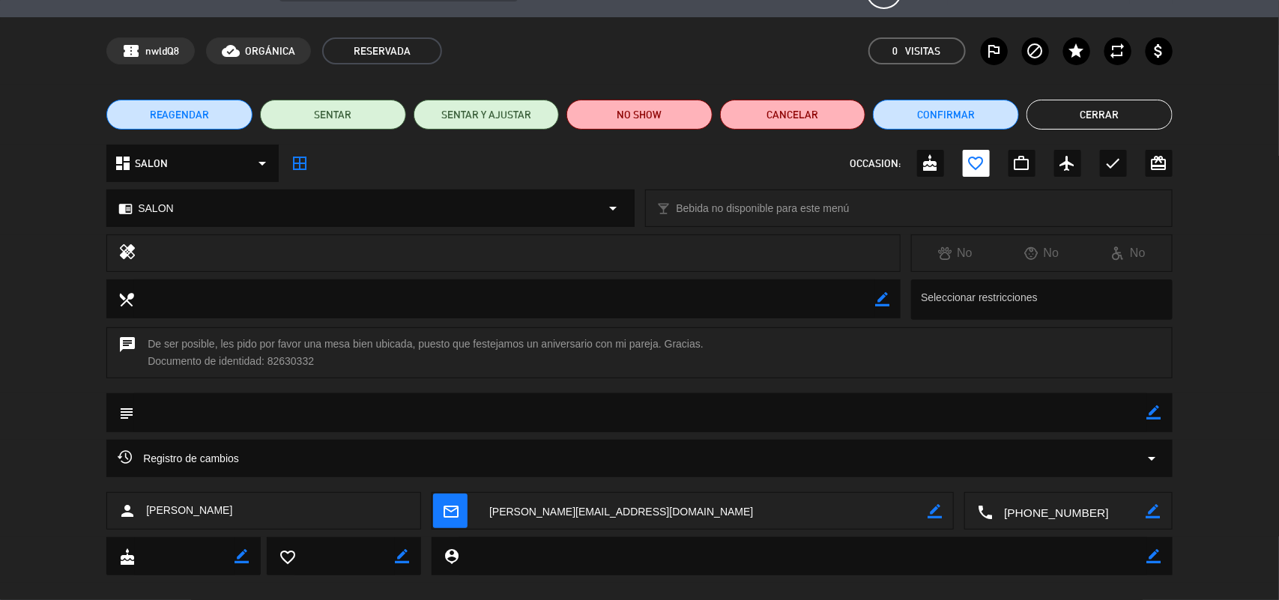
scroll to position [55, 0]
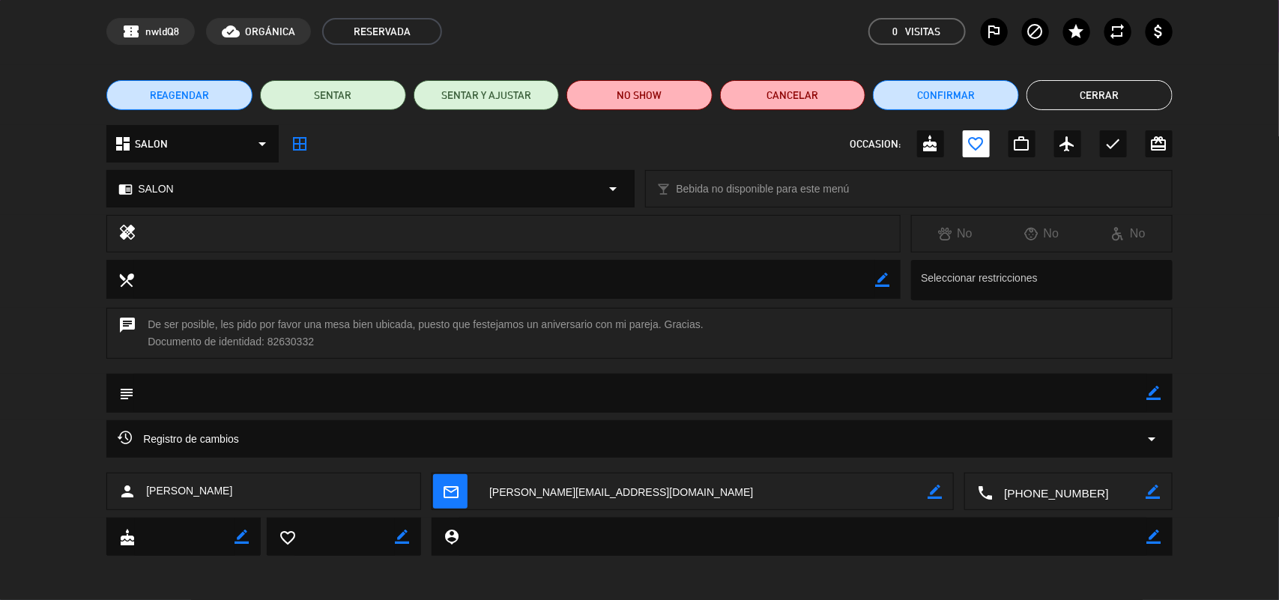
click at [1159, 427] on div "Registro de cambios arrow_drop_down" at bounding box center [639, 438] width 1066 height 37
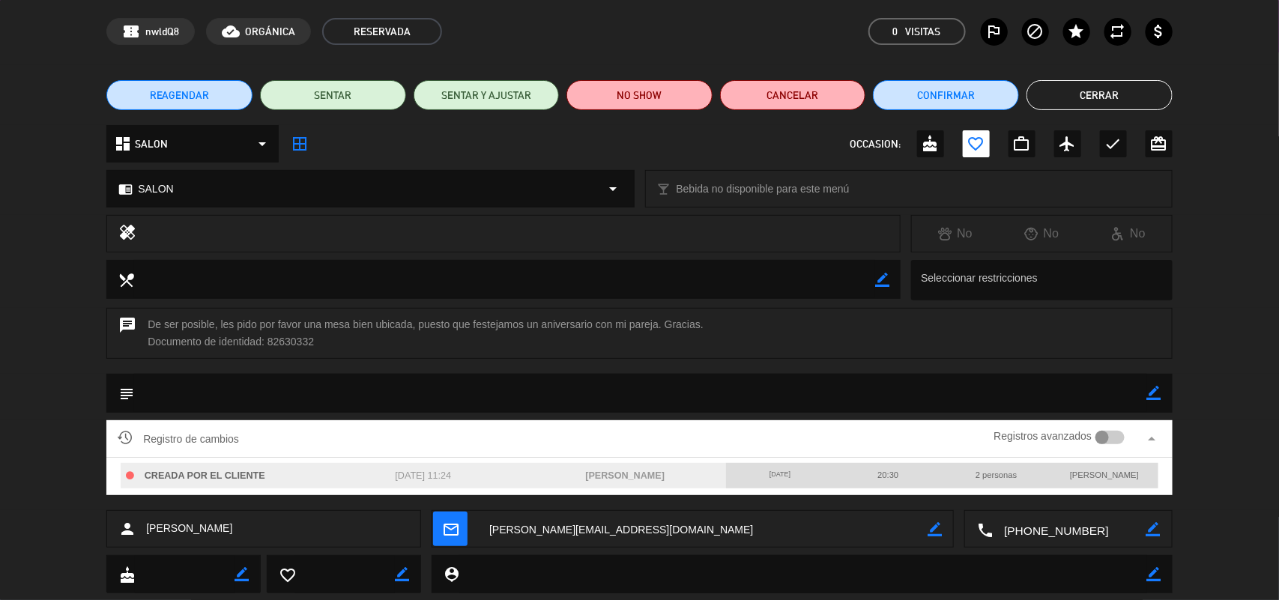
click at [1093, 91] on button "Cerrar" at bounding box center [1100, 95] width 146 height 30
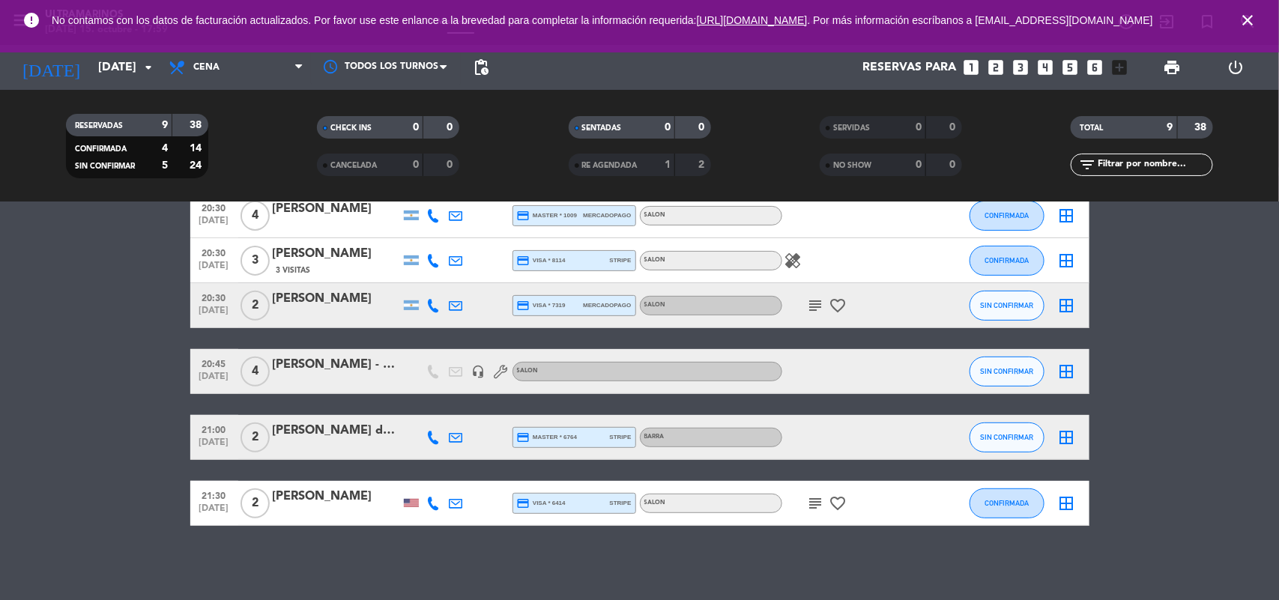
click at [1072, 429] on icon "border_all" at bounding box center [1067, 438] width 18 height 18
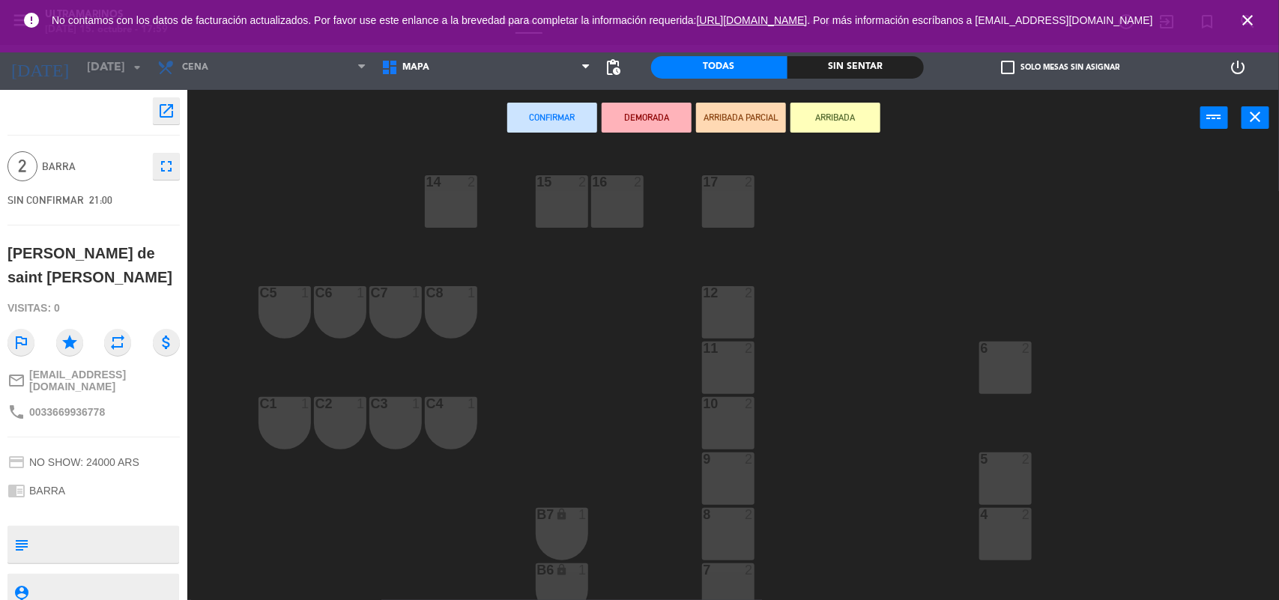
click at [401, 321] on div "C7 1" at bounding box center [395, 312] width 52 height 52
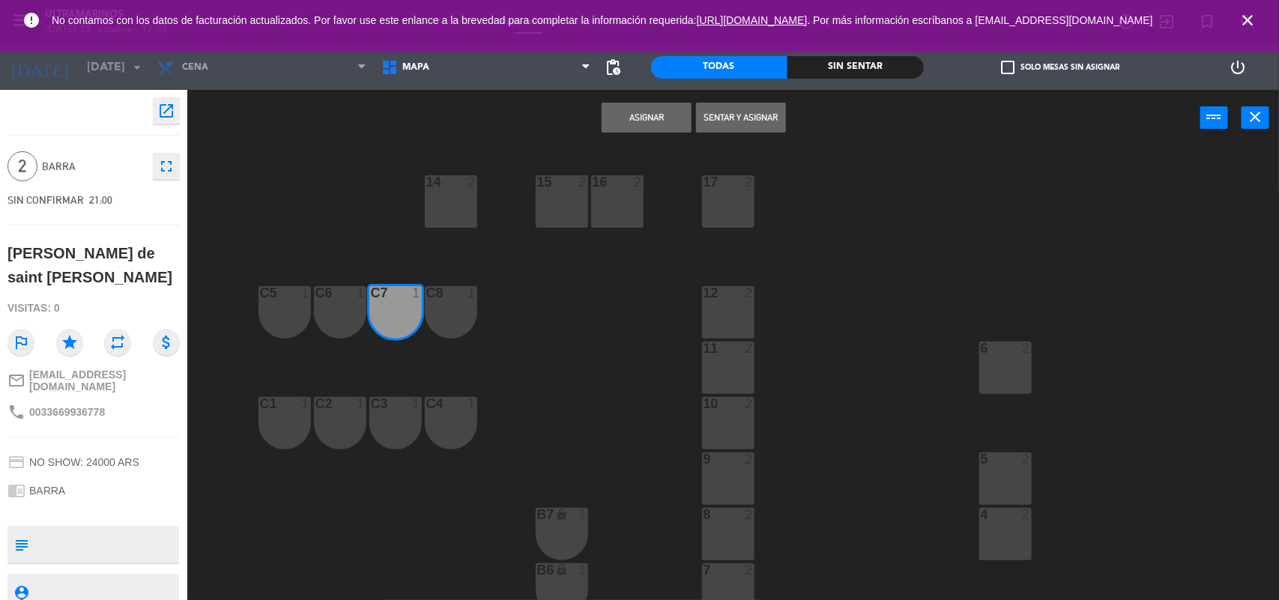
click at [437, 315] on div "C8 1" at bounding box center [451, 312] width 52 height 52
click at [665, 103] on button "Asignar" at bounding box center [647, 118] width 90 height 30
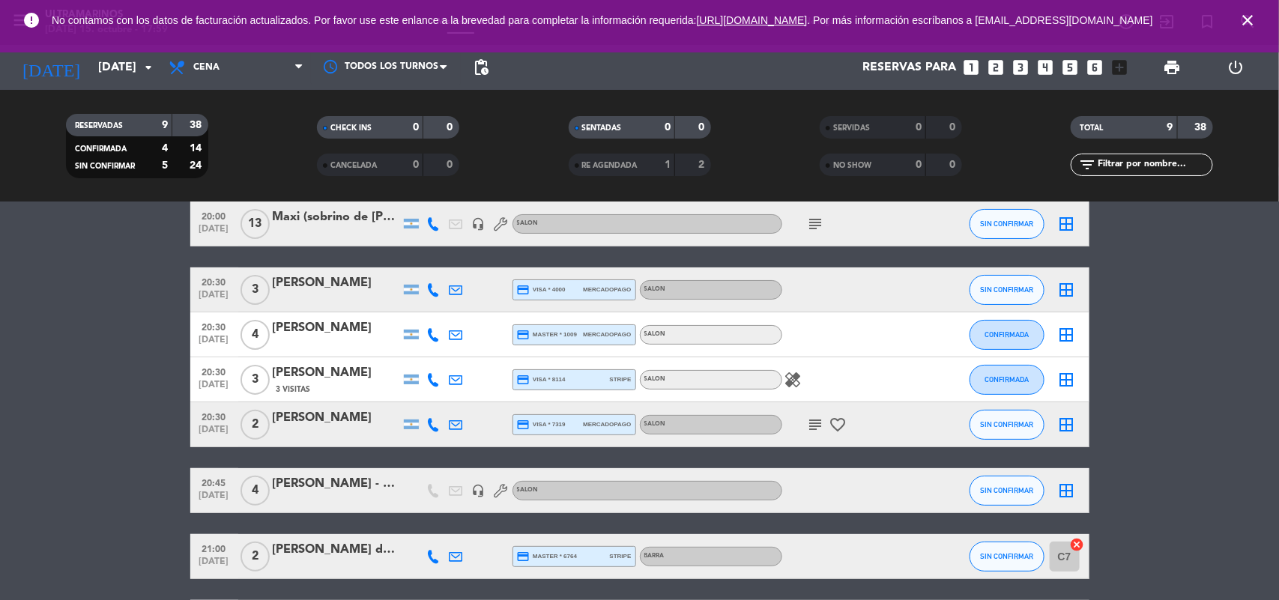
scroll to position [234, 0]
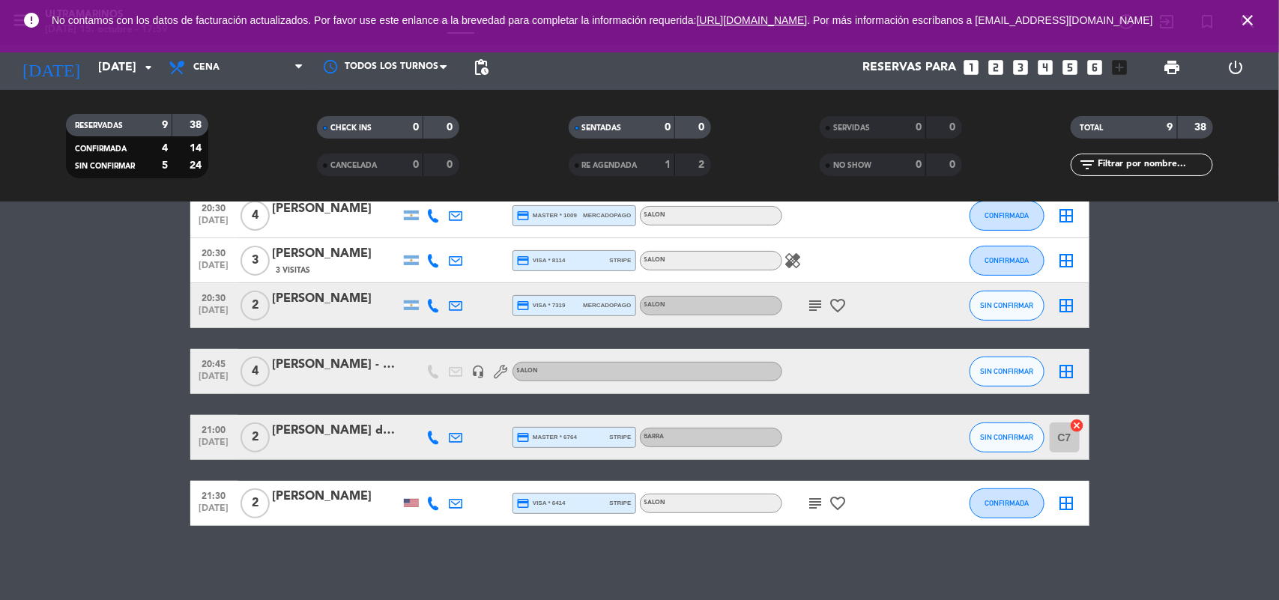
click at [286, 432] on div "[PERSON_NAME] de saint [PERSON_NAME]" at bounding box center [336, 430] width 127 height 19
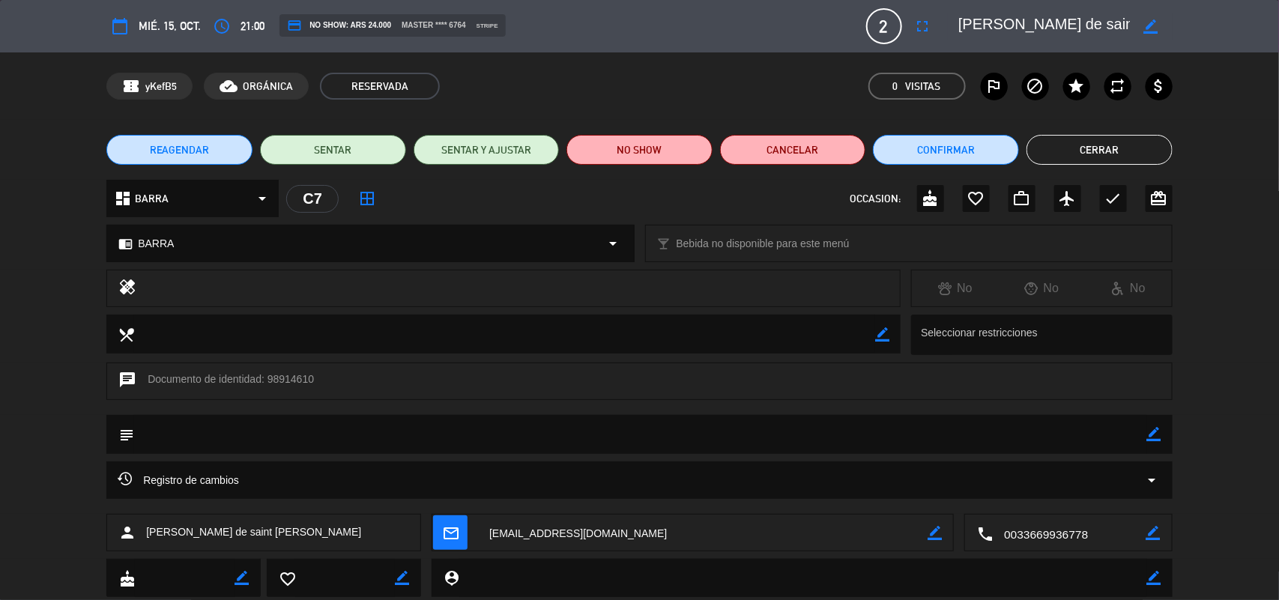
click at [1092, 151] on button "Cerrar" at bounding box center [1100, 150] width 146 height 30
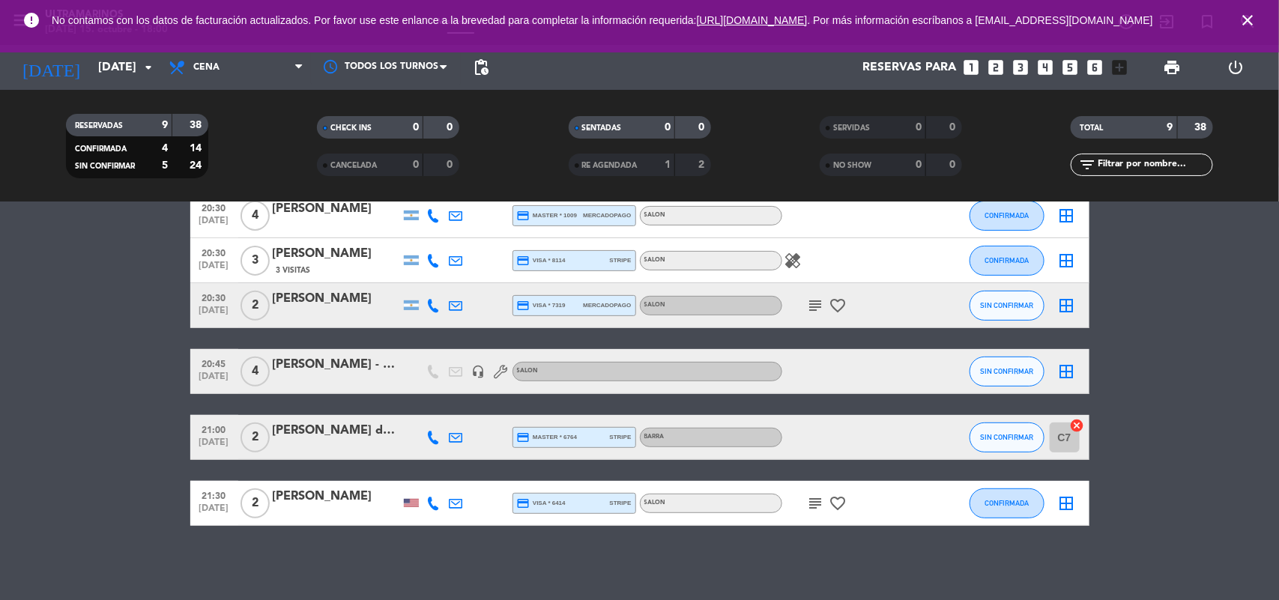
click at [293, 437] on div "[PERSON_NAME] de saint [PERSON_NAME]" at bounding box center [336, 430] width 127 height 19
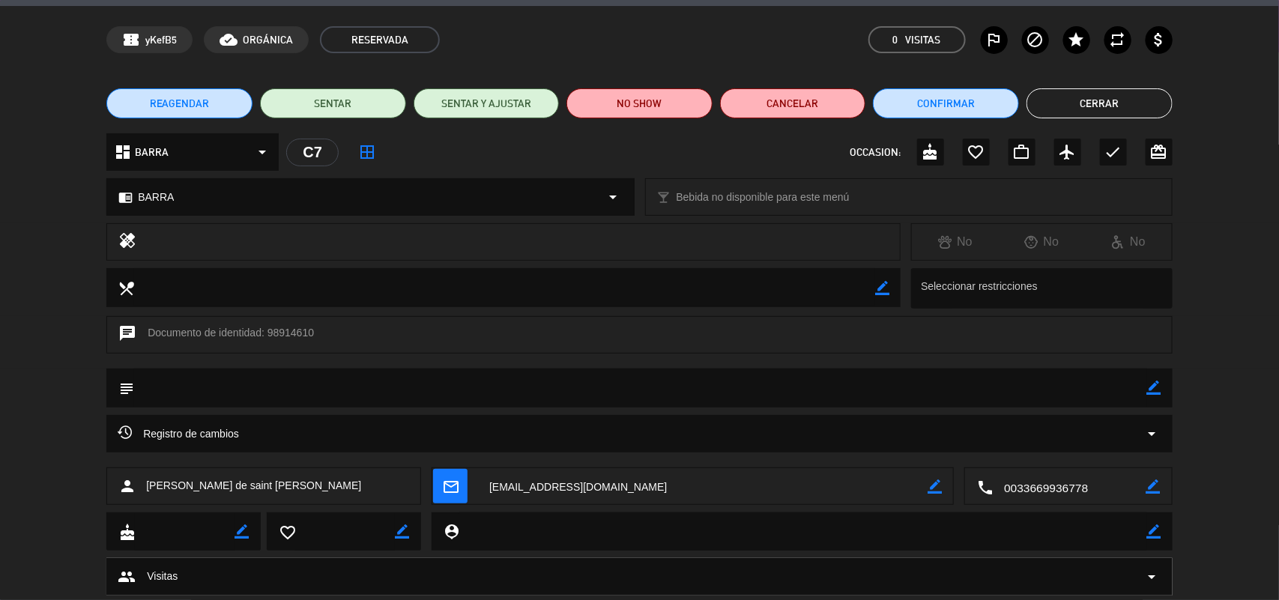
scroll to position [86, 0]
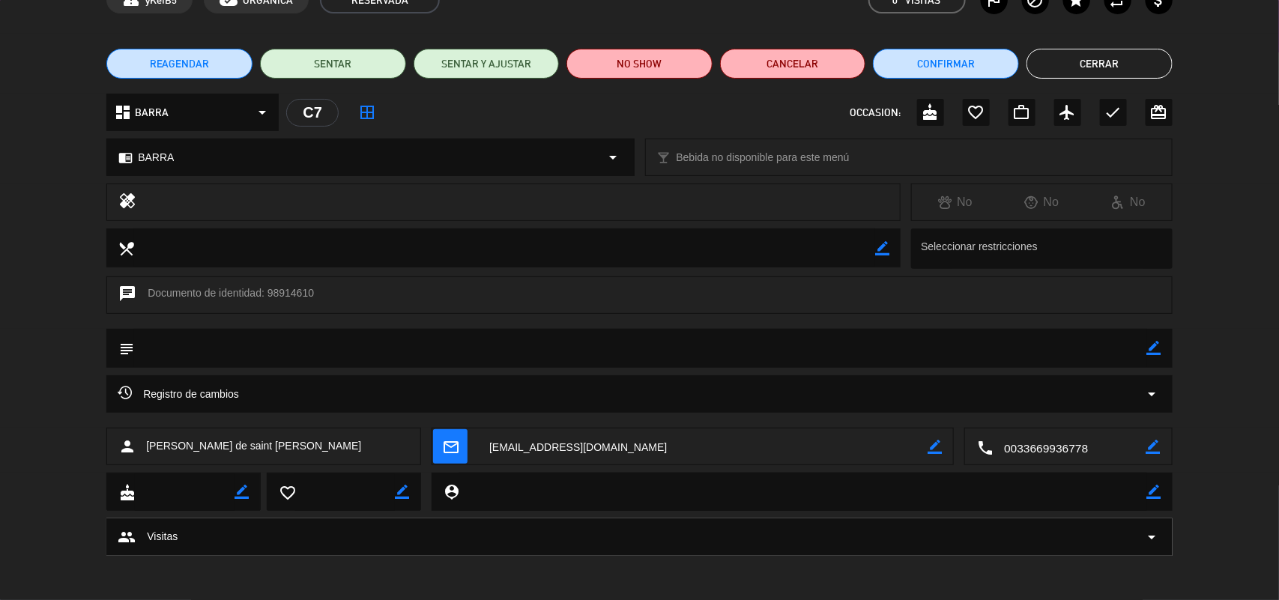
click at [1150, 405] on div "Registro de cambios arrow_drop_down" at bounding box center [639, 393] width 1066 height 37
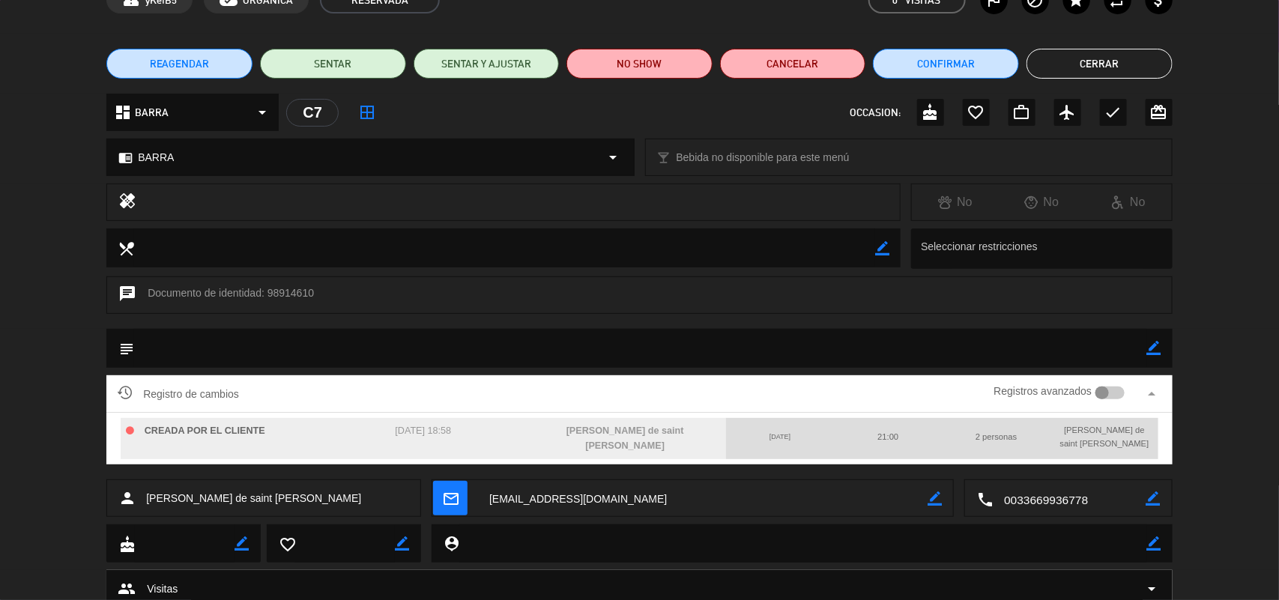
click at [1150, 403] on span "Registros avanzados arrow_drop_up" at bounding box center [1069, 394] width 186 height 22
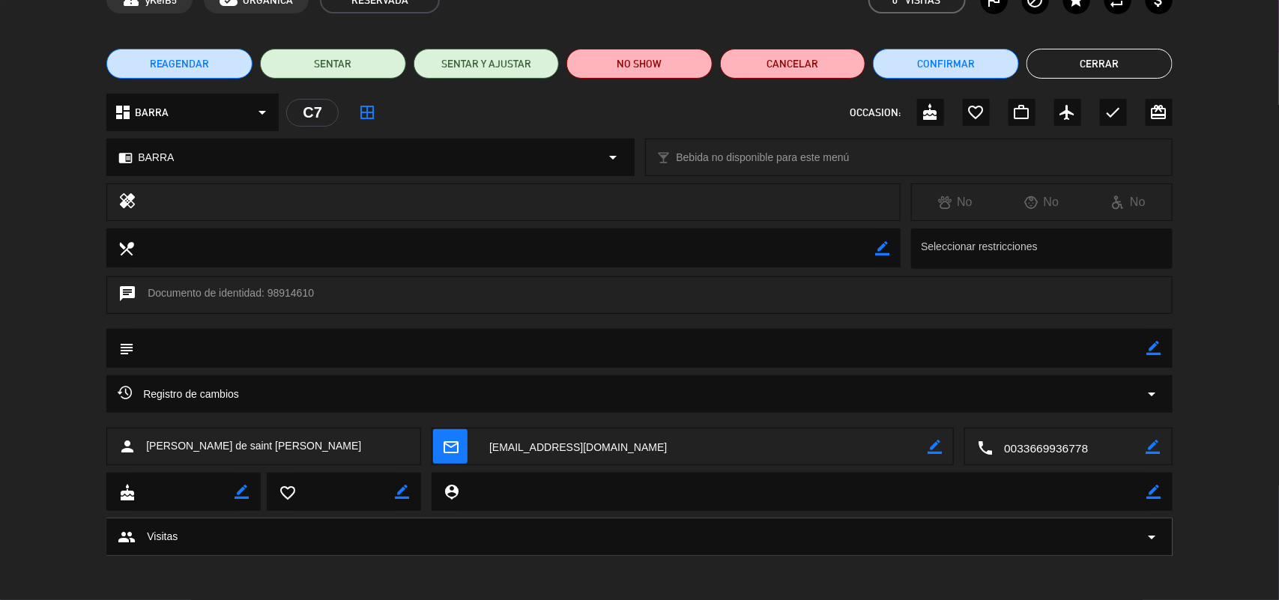
click at [1070, 64] on button "Cerrar" at bounding box center [1100, 64] width 146 height 30
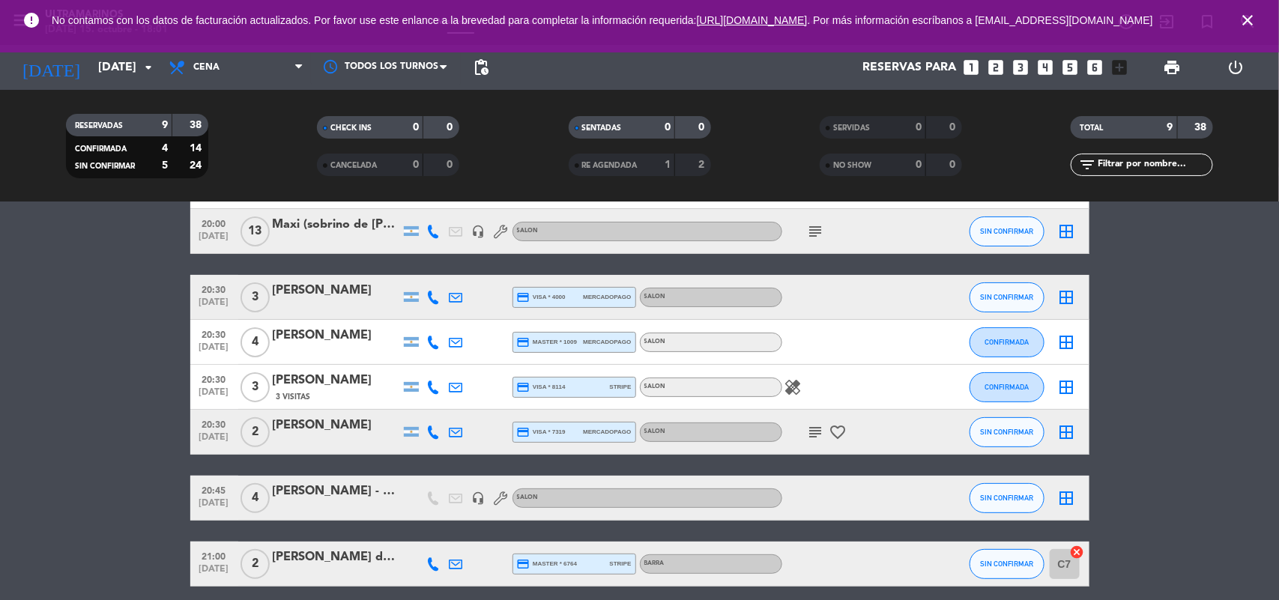
scroll to position [140, 0]
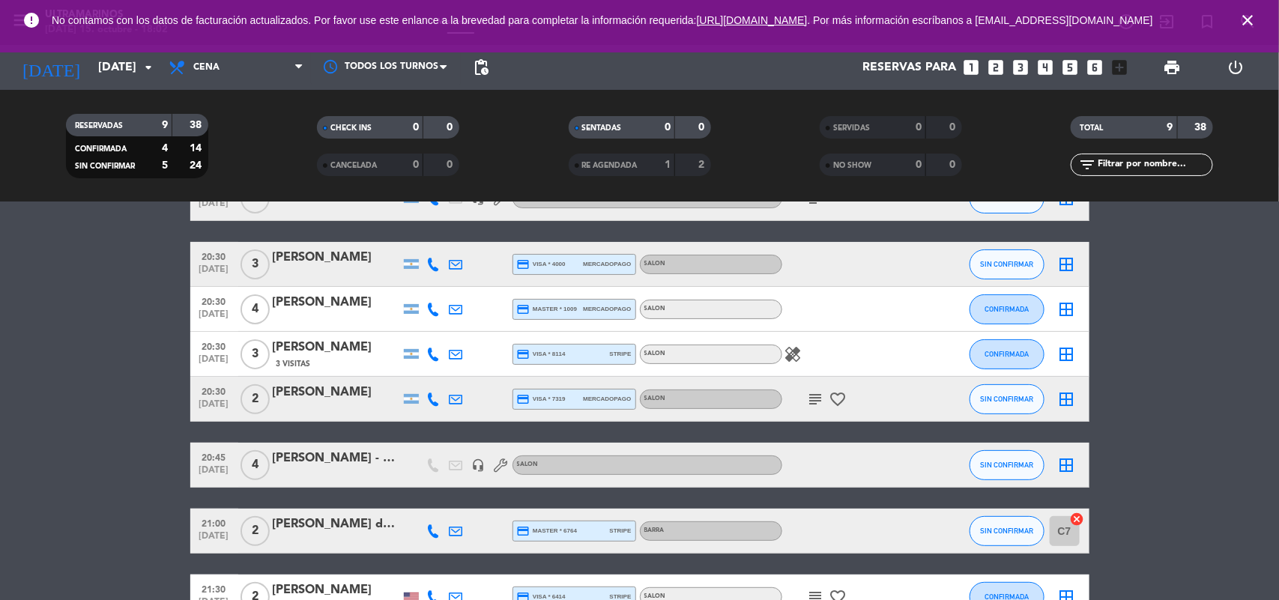
click at [429, 309] on icon at bounding box center [433, 309] width 13 height 13
click at [435, 349] on icon at bounding box center [433, 354] width 13 height 13
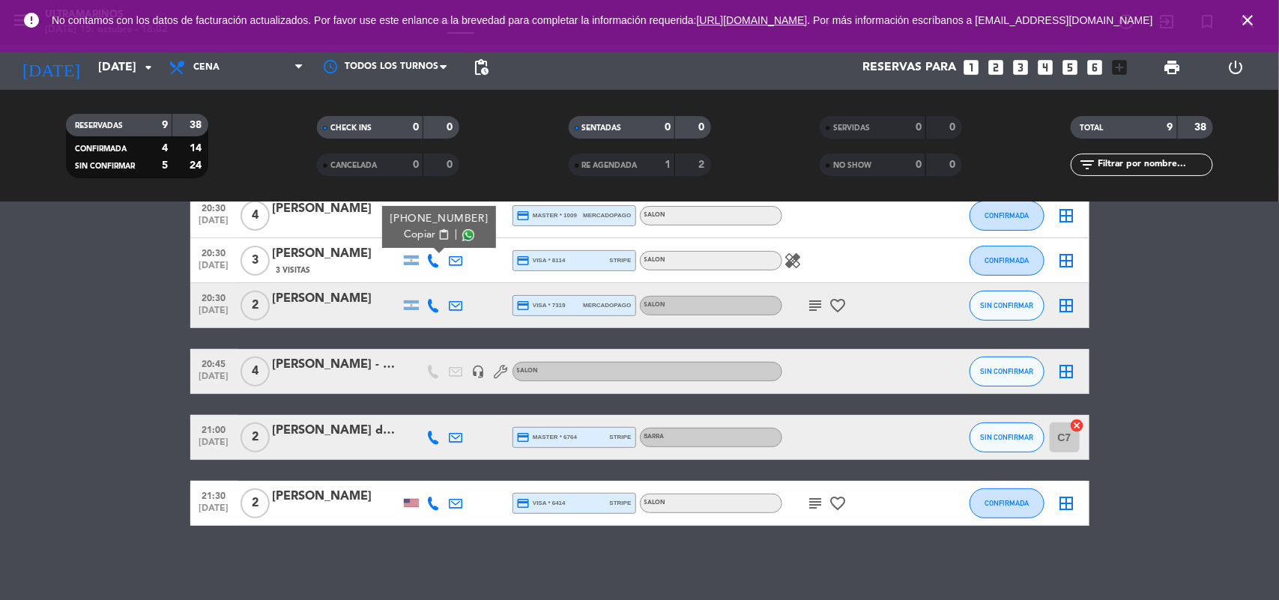
click at [437, 299] on icon at bounding box center [433, 305] width 13 height 13
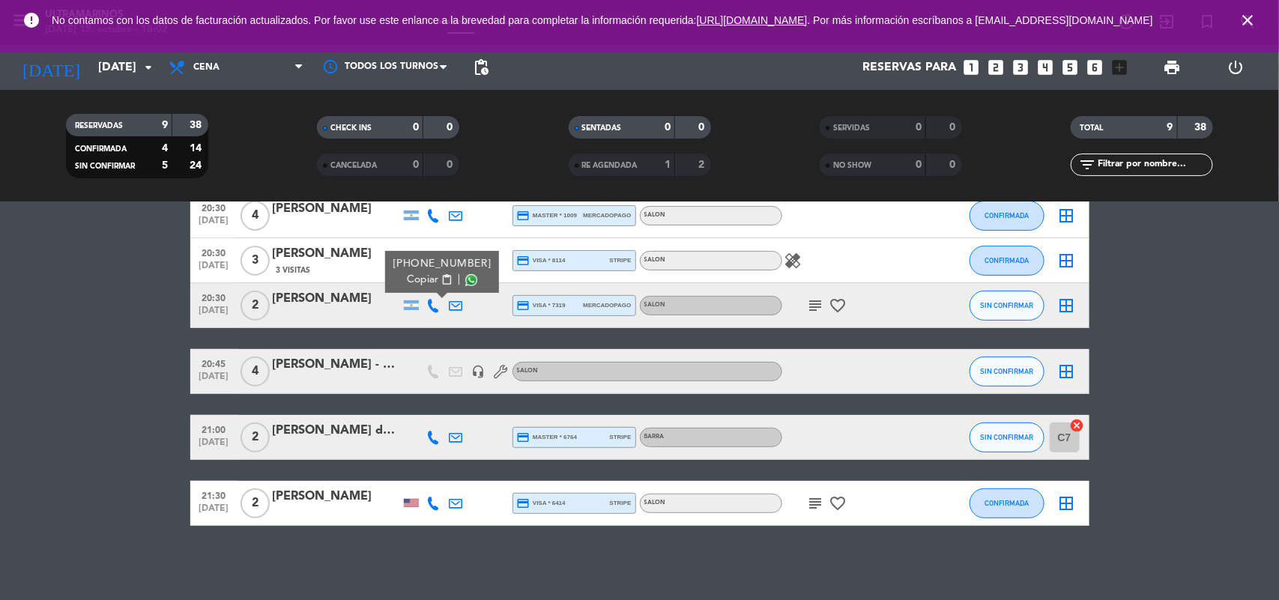
click at [432, 441] on icon at bounding box center [433, 437] width 13 height 13
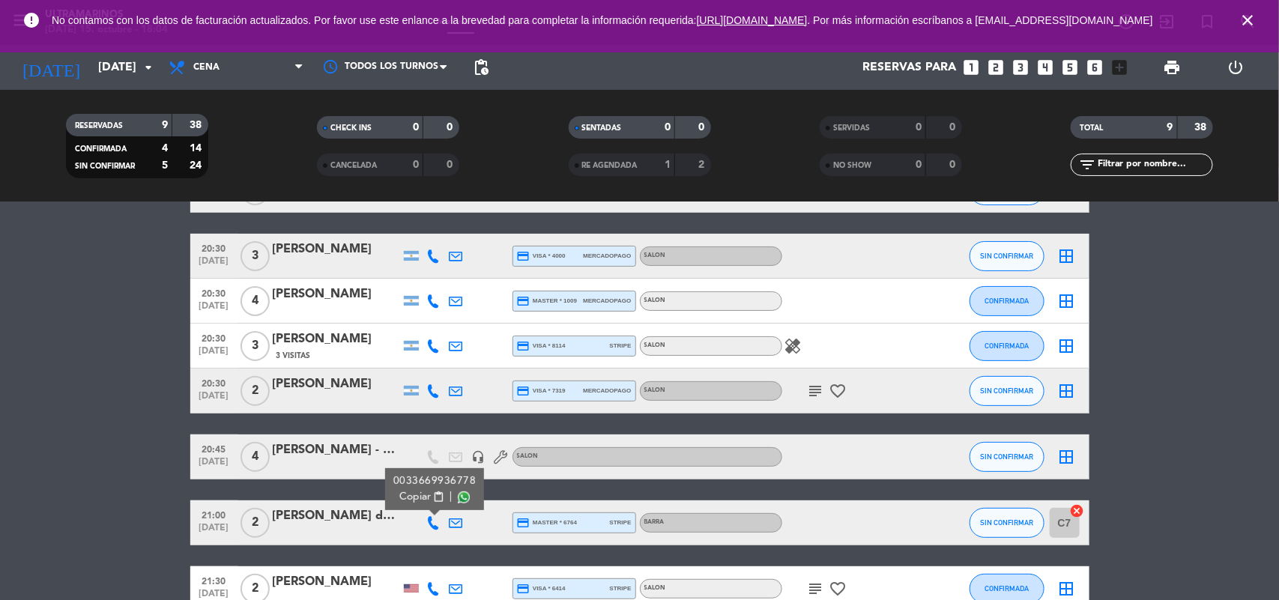
scroll to position [0, 0]
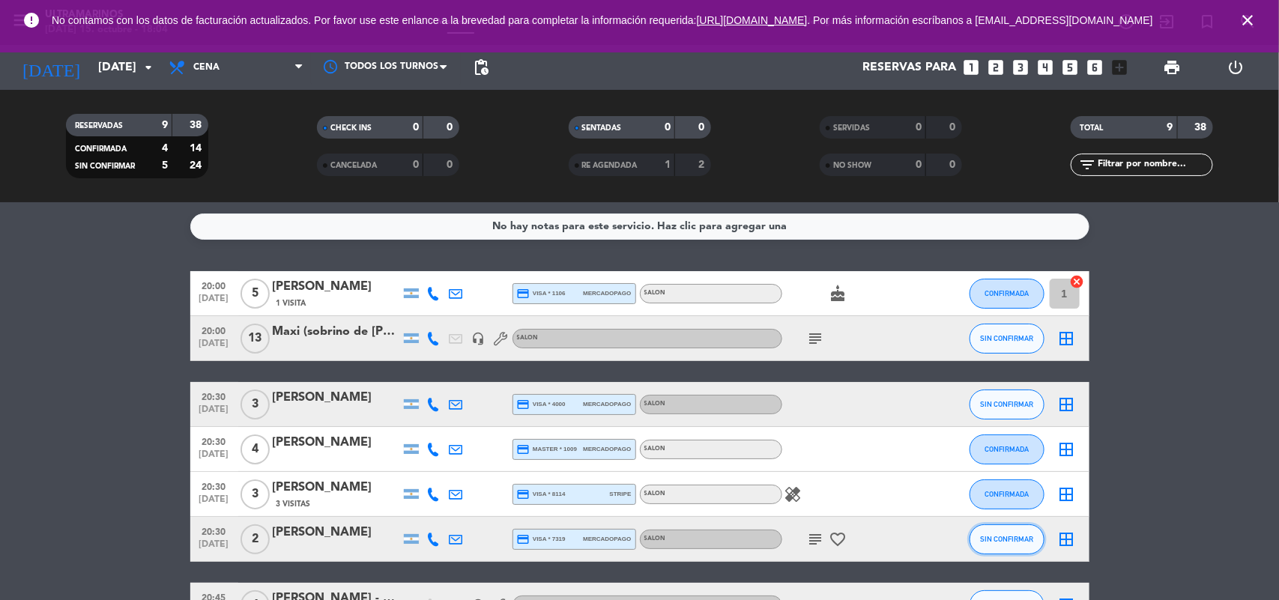
click at [1009, 535] on span "SIN CONFIRMAR" at bounding box center [1006, 539] width 53 height 8
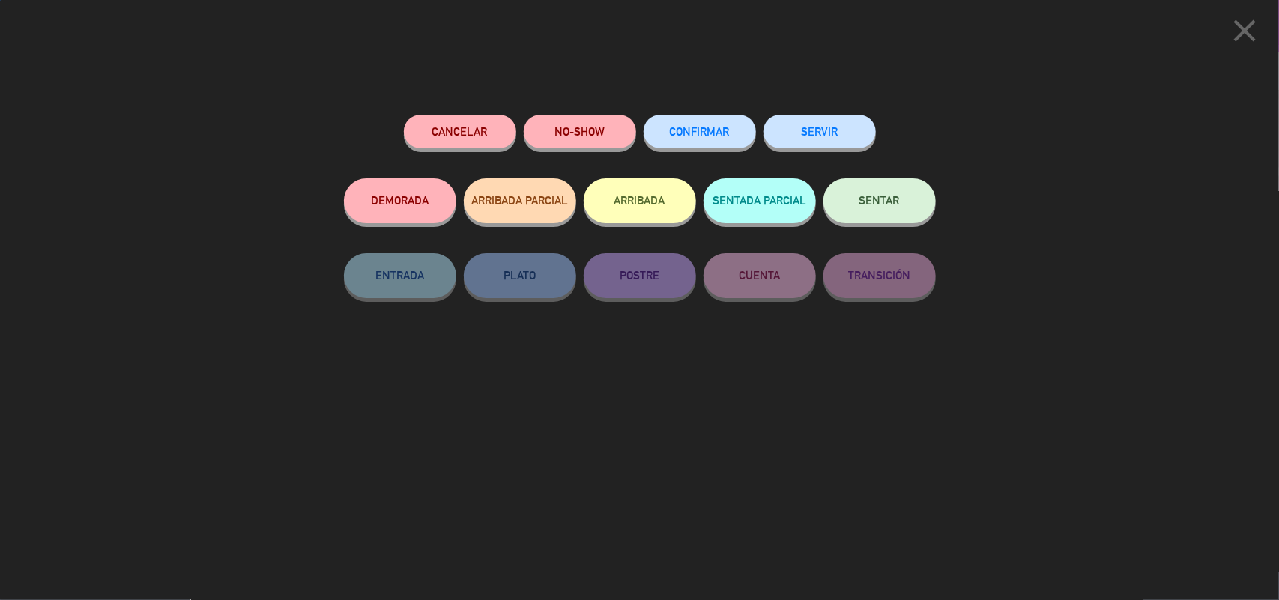
click at [723, 131] on span "CONFIRMAR" at bounding box center [700, 131] width 60 height 13
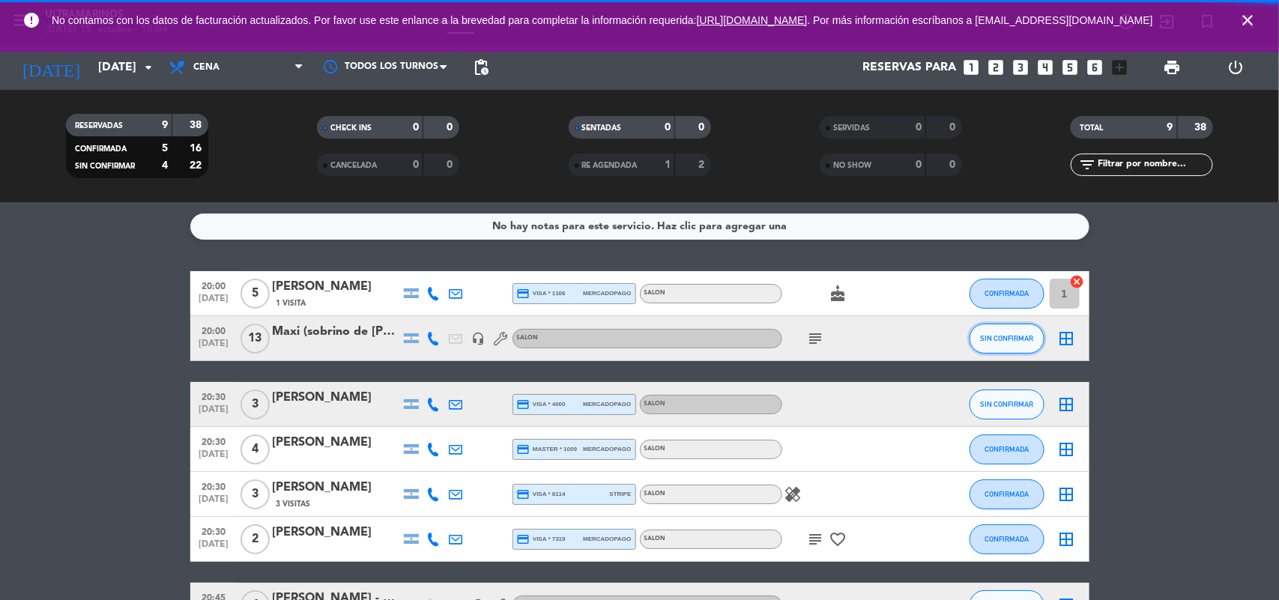
click at [1009, 326] on button "SIN CONFIRMAR" at bounding box center [1007, 339] width 75 height 30
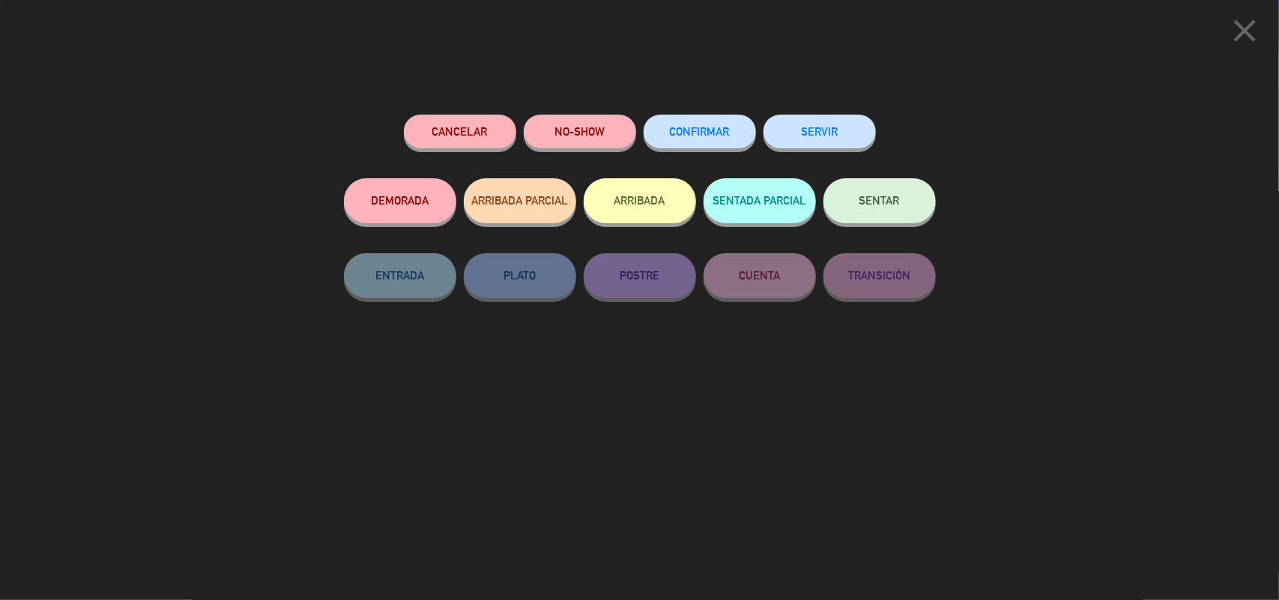
drag, startPoint x: 708, startPoint y: 145, endPoint x: 701, endPoint y: 136, distance: 11.7
click at [707, 144] on button "CONFIRMAR" at bounding box center [700, 132] width 112 height 34
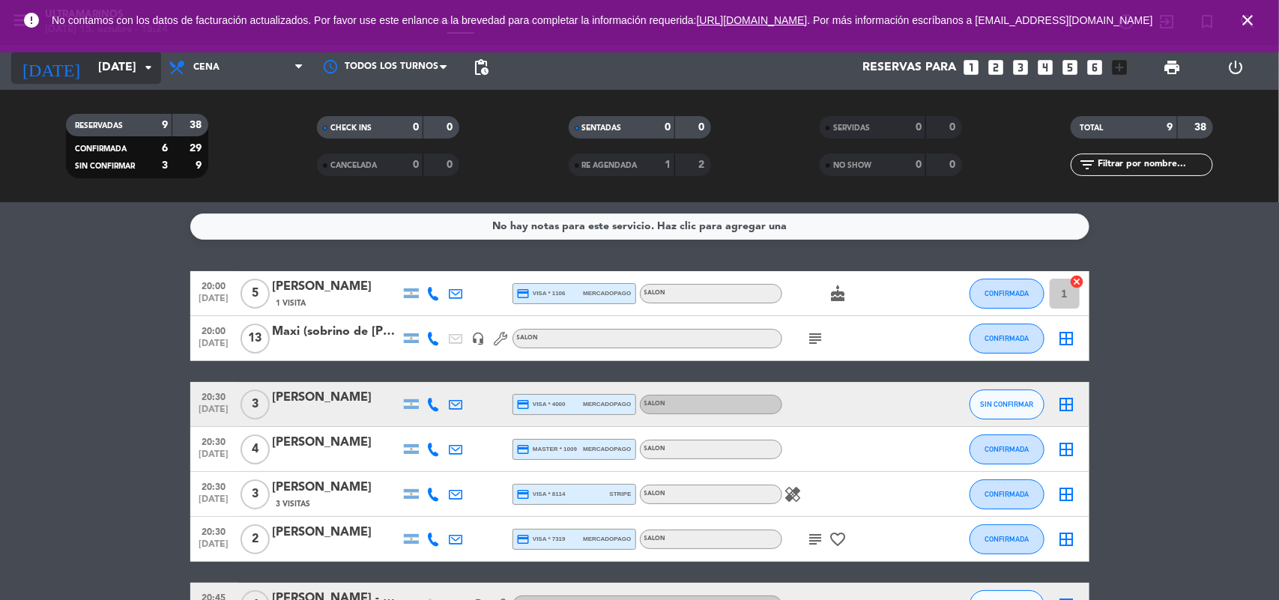
click at [129, 62] on input "[DATE]" at bounding box center [170, 67] width 158 height 29
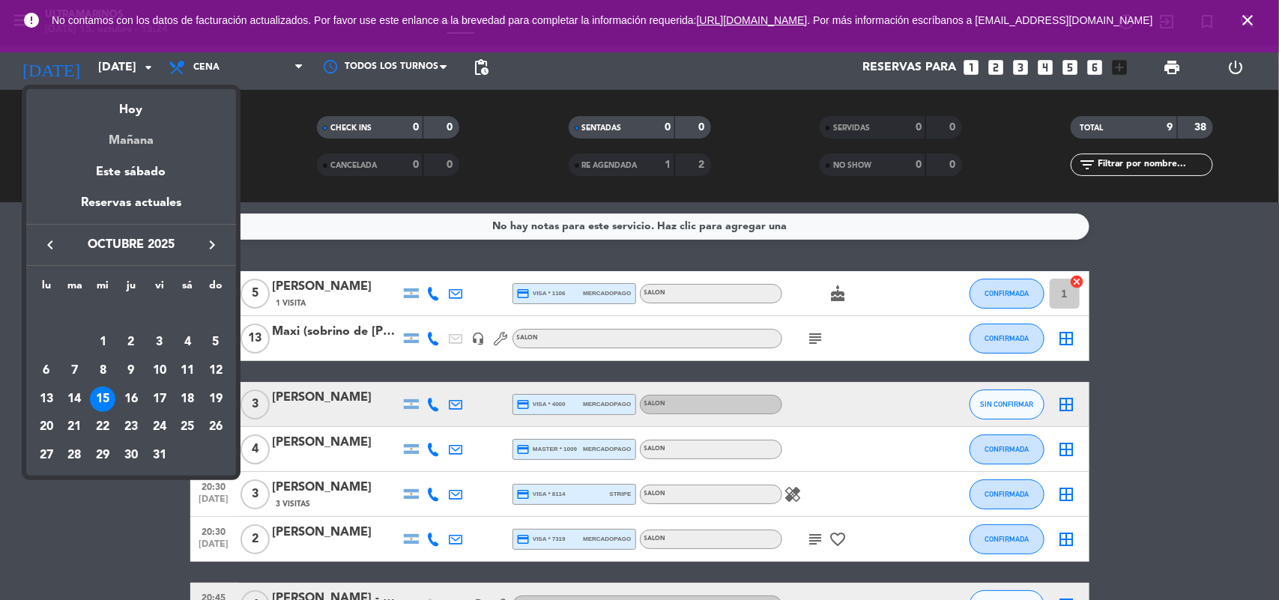
click at [132, 139] on div "Mañana" at bounding box center [131, 135] width 210 height 31
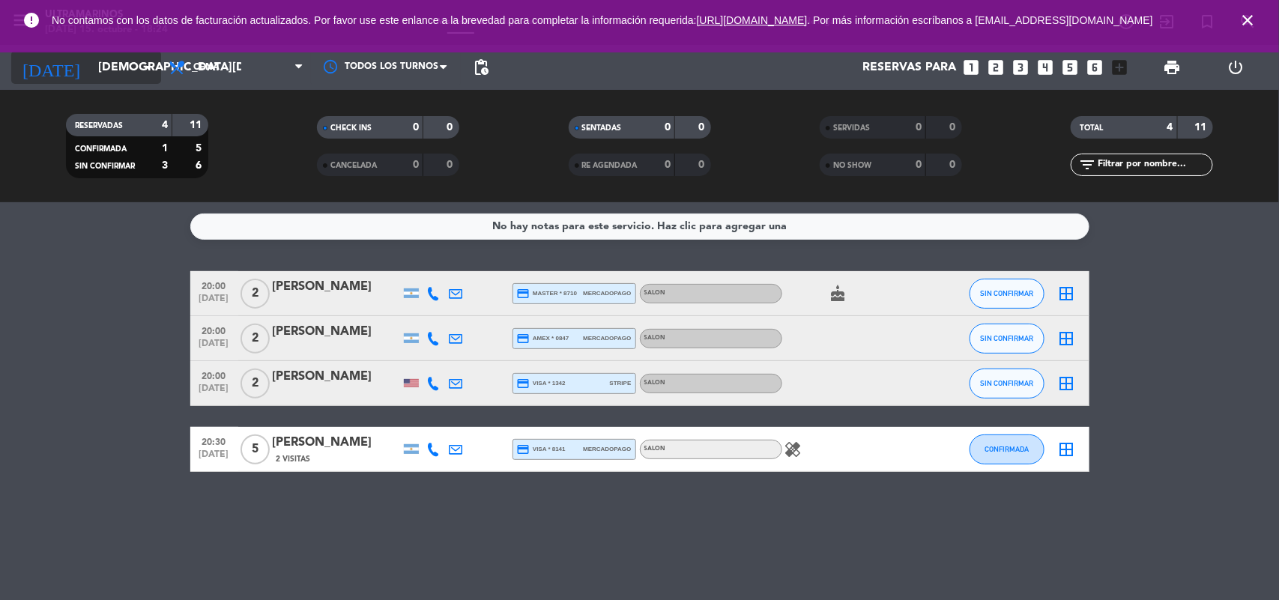
click at [129, 55] on input "[DEMOGRAPHIC_DATA][DATE]" at bounding box center [170, 67] width 158 height 29
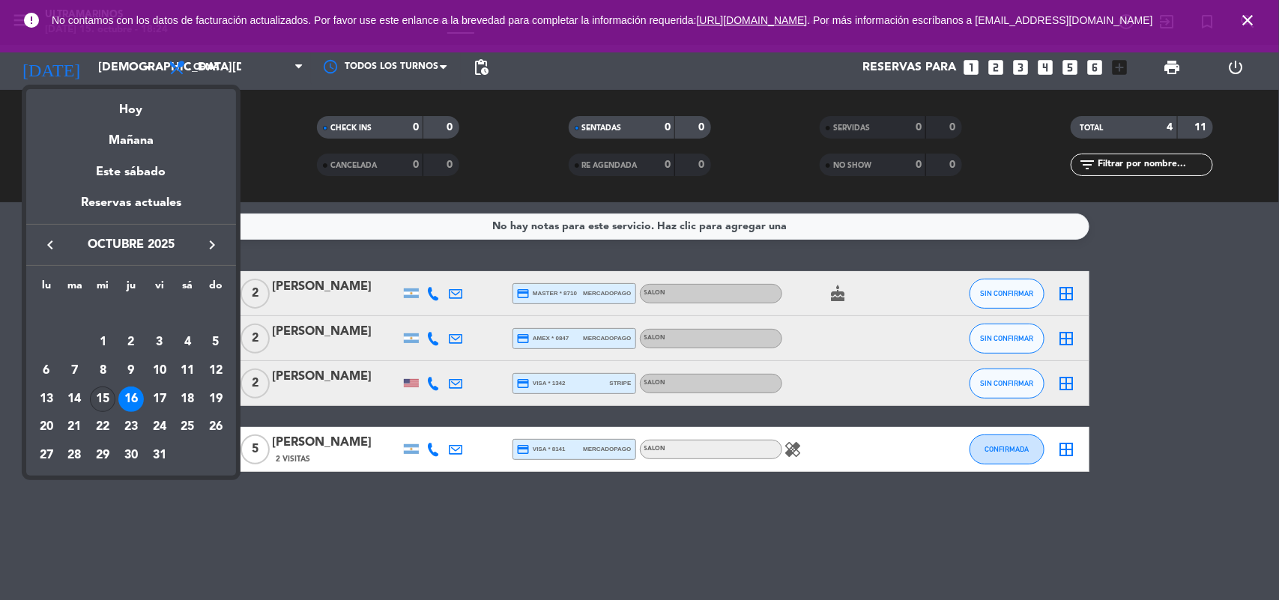
click at [113, 401] on div "15" at bounding box center [102, 399] width 25 height 25
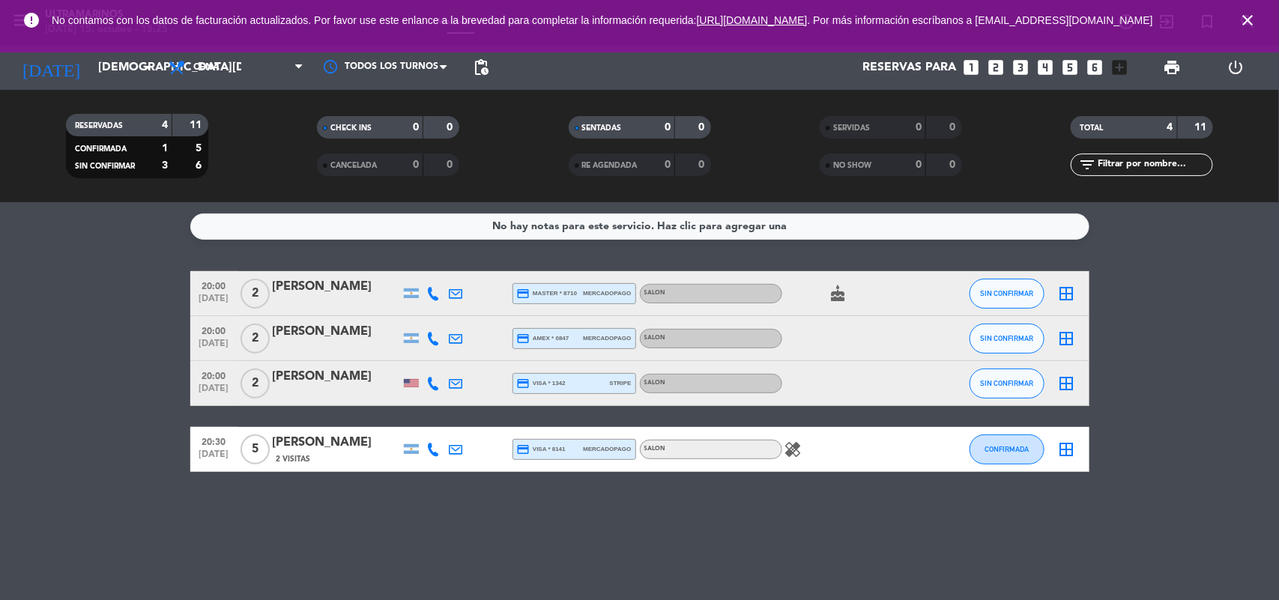
type input "[DATE]"
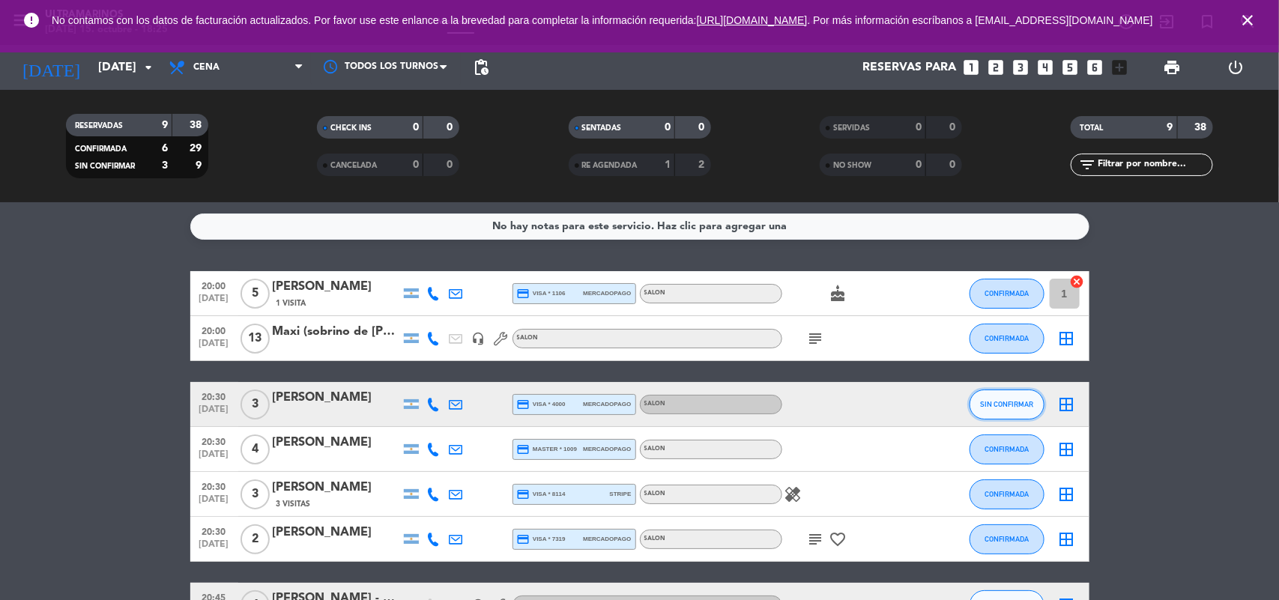
click at [1017, 411] on button "SIN CONFIRMAR" at bounding box center [1007, 405] width 75 height 30
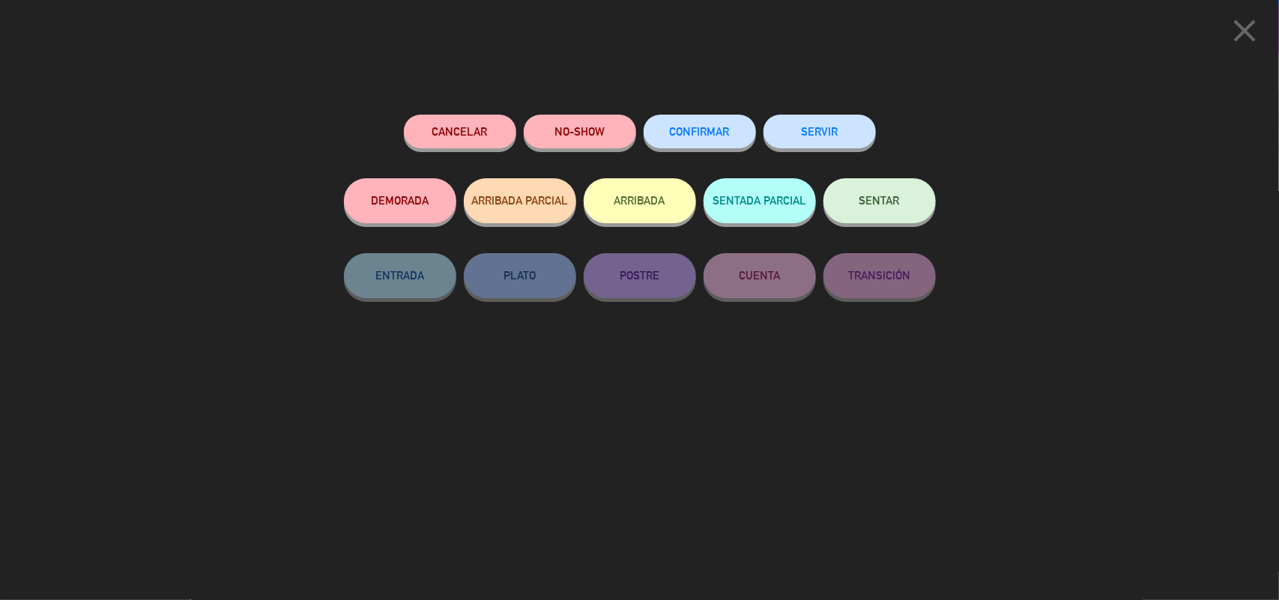
click at [703, 133] on span "CONFIRMAR" at bounding box center [700, 131] width 60 height 13
